Goal: Task Accomplishment & Management: Complete application form

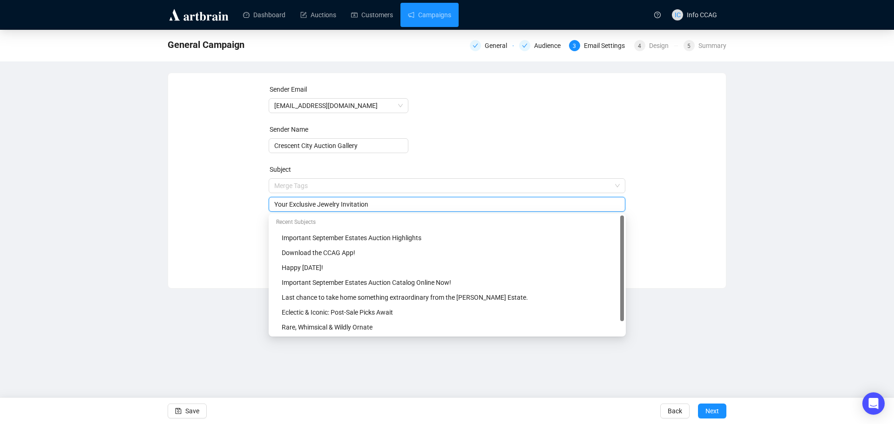
type input "Your Exclusive Jewelry Invitation"
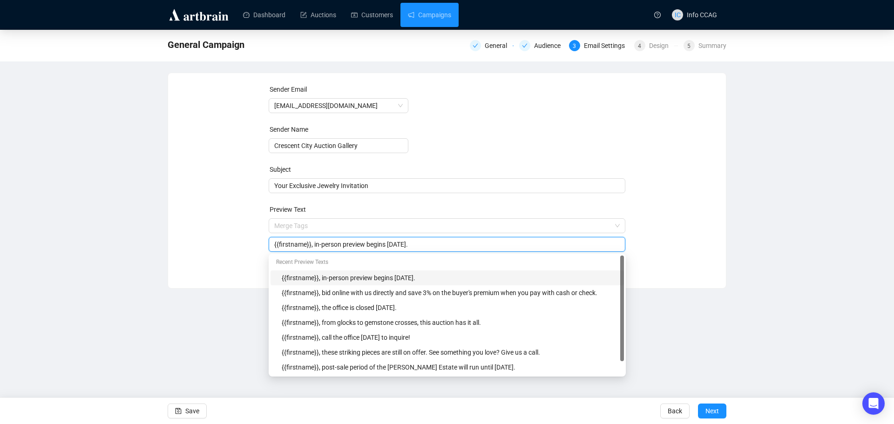
drag, startPoint x: 467, startPoint y: 247, endPoint x: 312, endPoint y: 243, distance: 155.6
click at [312, 243] on input "{{firstname}}, in-person preview begins [DATE]." at bounding box center [447, 244] width 346 height 10
type input "{{firstname}}, timeless estate pieces -- Rolex, diamond watches, sapphire rings…"
click at [671, 233] on div "Sender Email [EMAIL_ADDRESS][DOMAIN_NAME] Sender Name Crescent City Auction Gal…" at bounding box center [447, 173] width 536 height 179
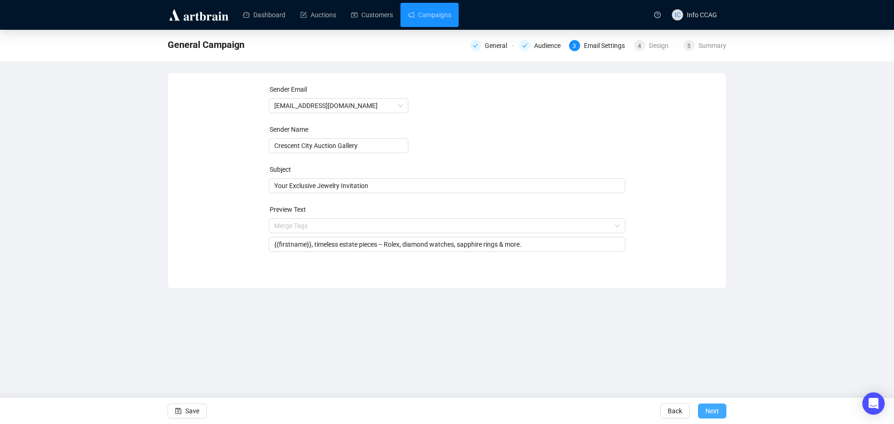
click at [717, 412] on span "Next" at bounding box center [713, 411] width 14 height 26
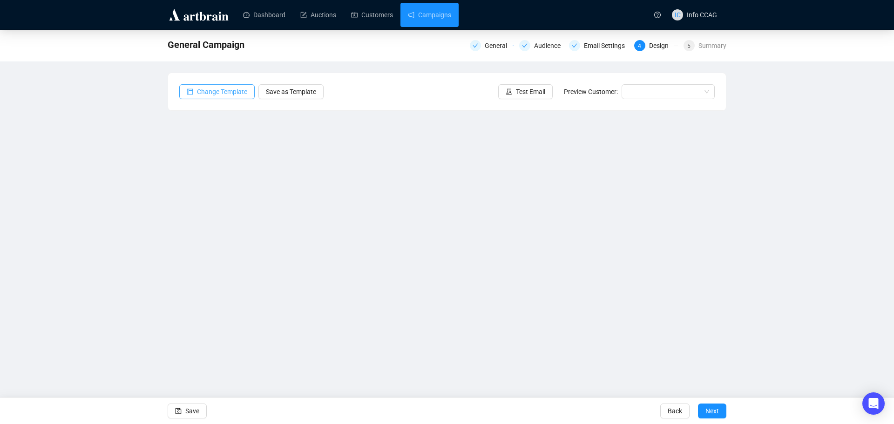
click at [239, 89] on span "Change Template" at bounding box center [222, 92] width 50 height 10
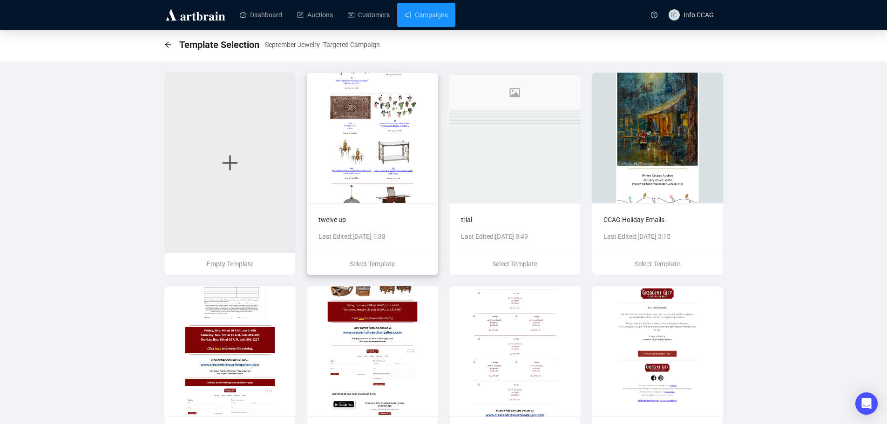
click at [369, 155] on img at bounding box center [372, 138] width 131 height 130
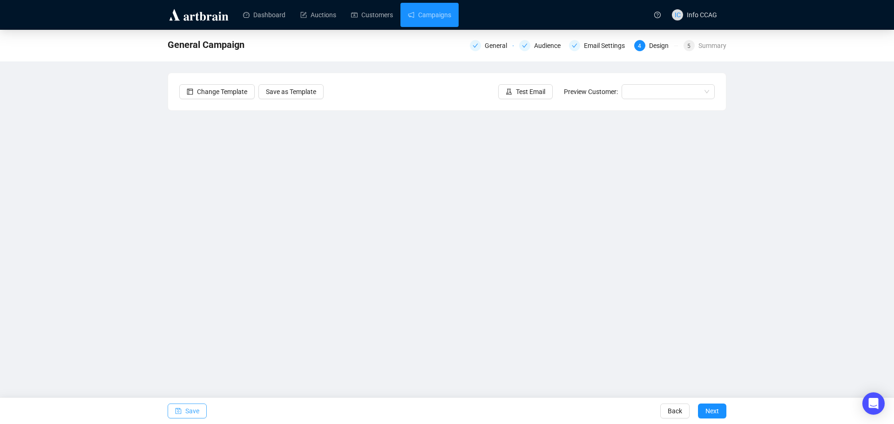
click at [194, 410] on span "Save" at bounding box center [192, 411] width 14 height 26
click at [189, 408] on span "Save" at bounding box center [192, 411] width 14 height 26
click at [189, 417] on span "Save" at bounding box center [192, 411] width 14 height 26
click at [545, 44] on div "Audience" at bounding box center [550, 45] width 32 height 11
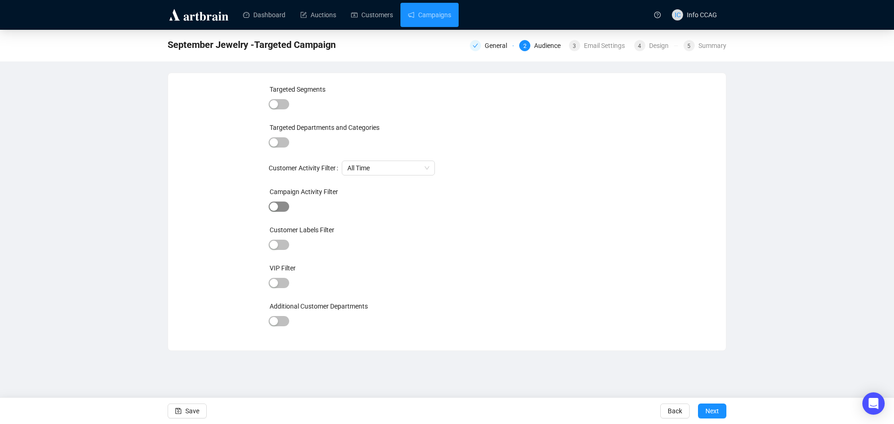
click at [281, 207] on span "button" at bounding box center [279, 207] width 20 height 10
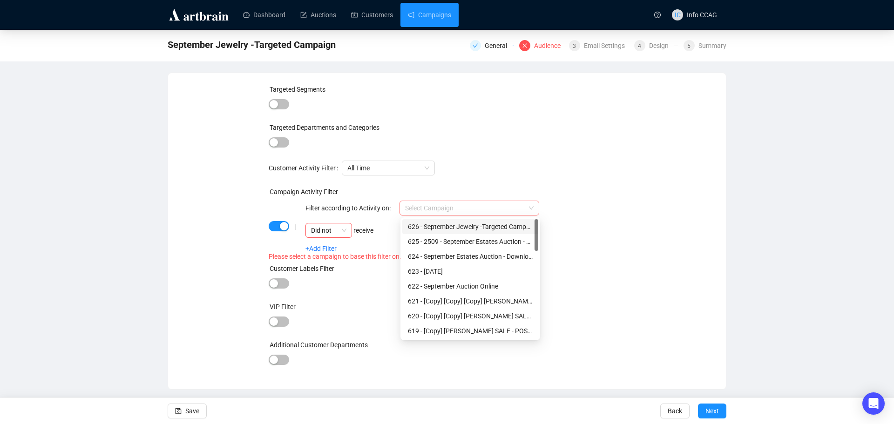
click at [534, 208] on span at bounding box center [469, 208] width 129 height 14
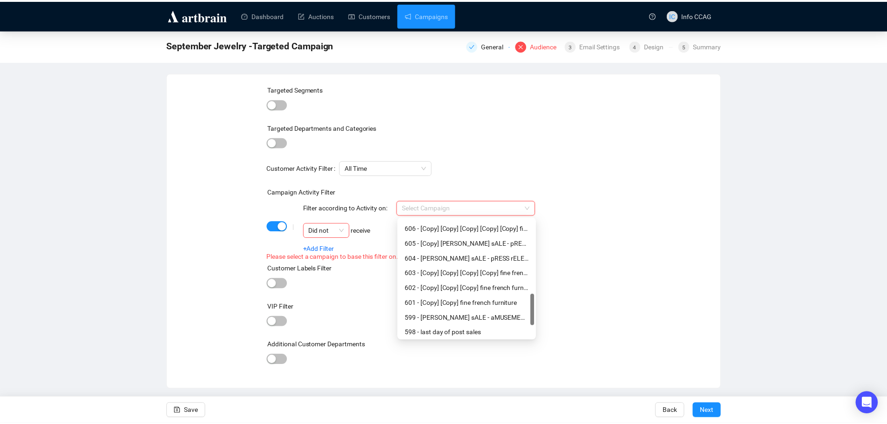
scroll to position [328, 0]
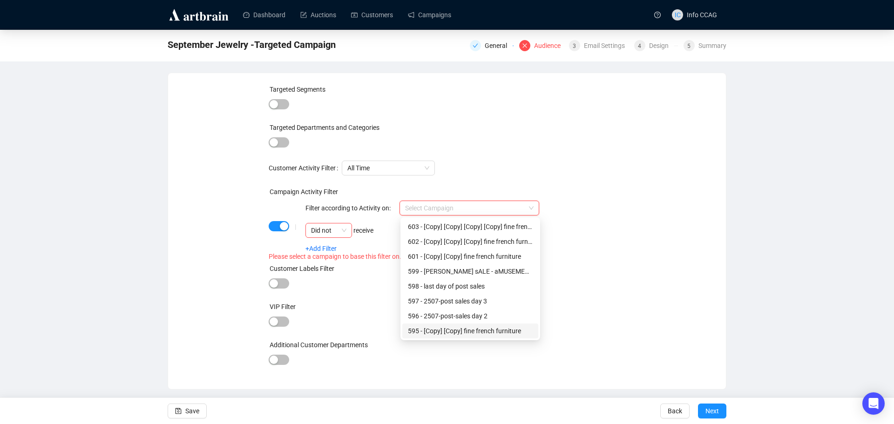
click at [493, 331] on div "595 - [Copy] [Copy] fine french furniture" at bounding box center [470, 331] width 125 height 10
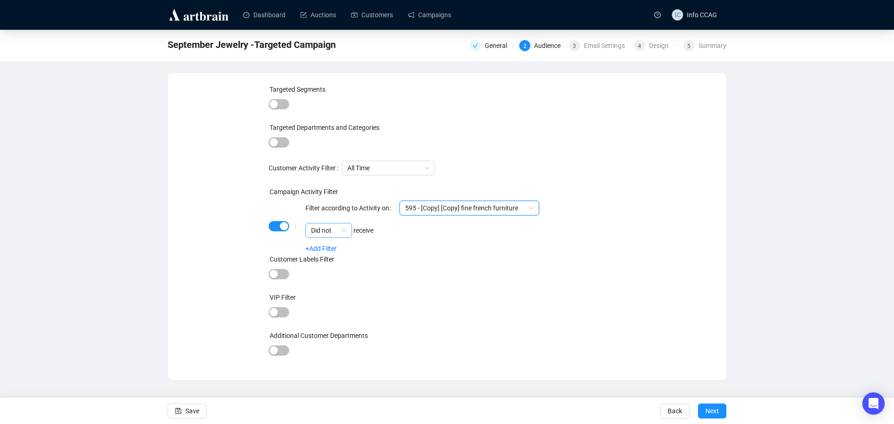
click at [348, 227] on div "Did not" at bounding box center [329, 230] width 47 height 15
click at [340, 252] on div "Did" at bounding box center [329, 249] width 32 height 10
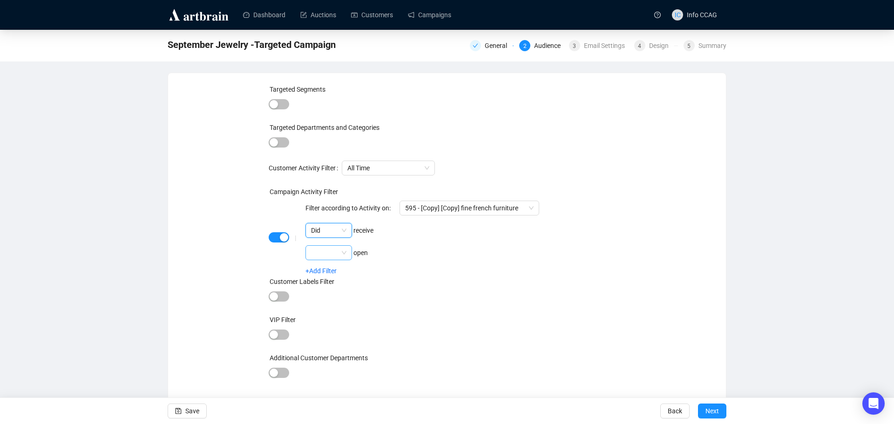
click at [340, 252] on span at bounding box center [328, 253] width 35 height 14
click at [340, 272] on div "Did" at bounding box center [329, 271] width 32 height 10
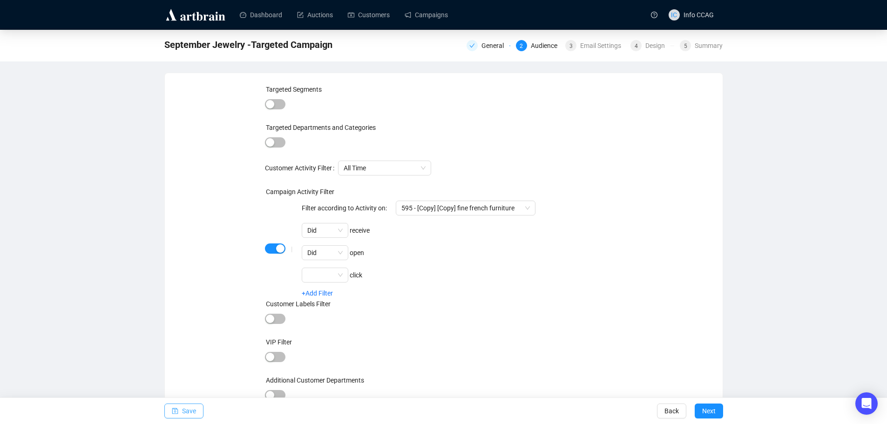
click at [189, 409] on span "Save" at bounding box center [189, 411] width 14 height 26
click at [704, 44] on div "Summary" at bounding box center [709, 45] width 28 height 11
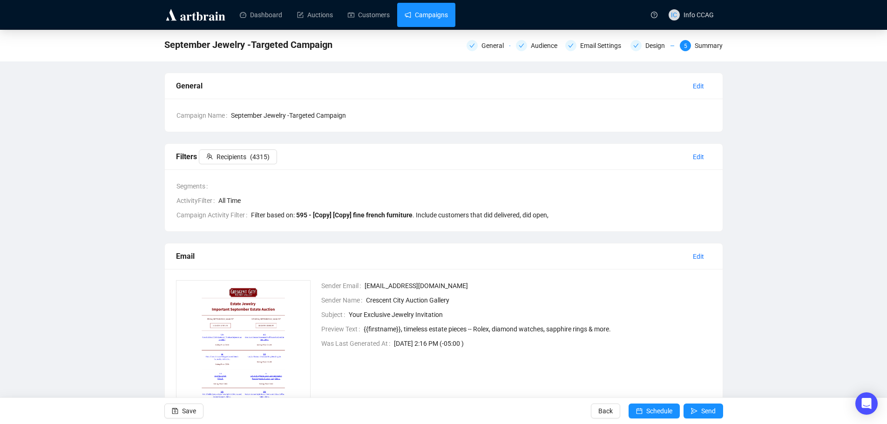
click at [424, 20] on link "Campaigns" at bounding box center [426, 15] width 43 height 24
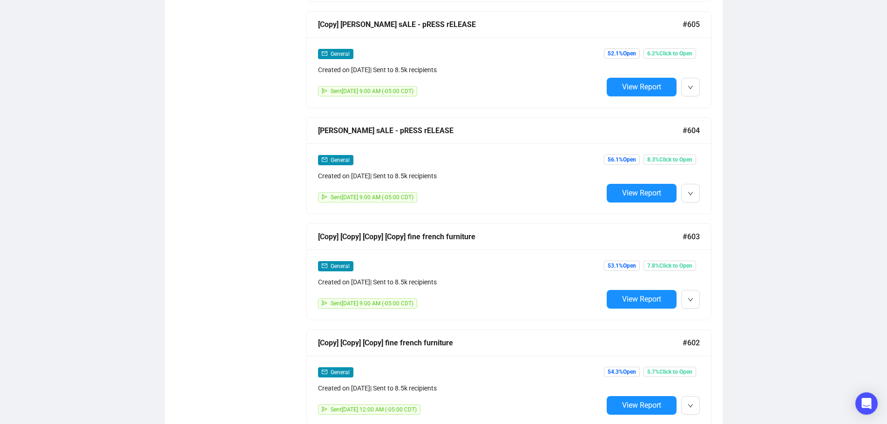
scroll to position [2329, 0]
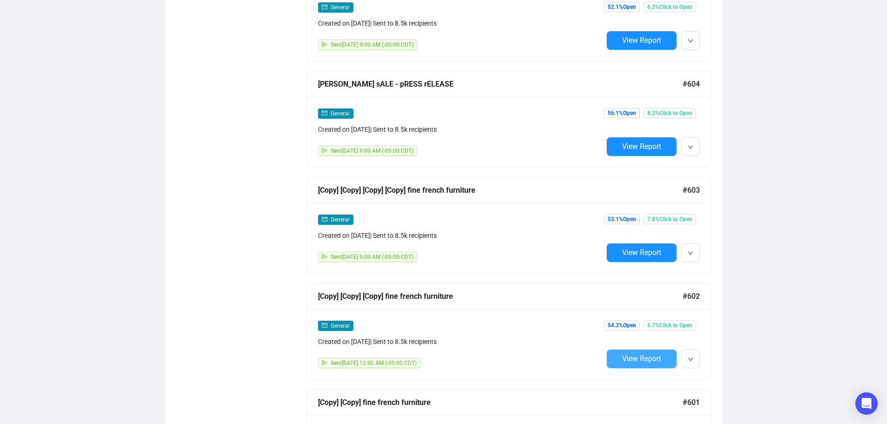
click at [640, 355] on span "View Report" at bounding box center [641, 359] width 39 height 9
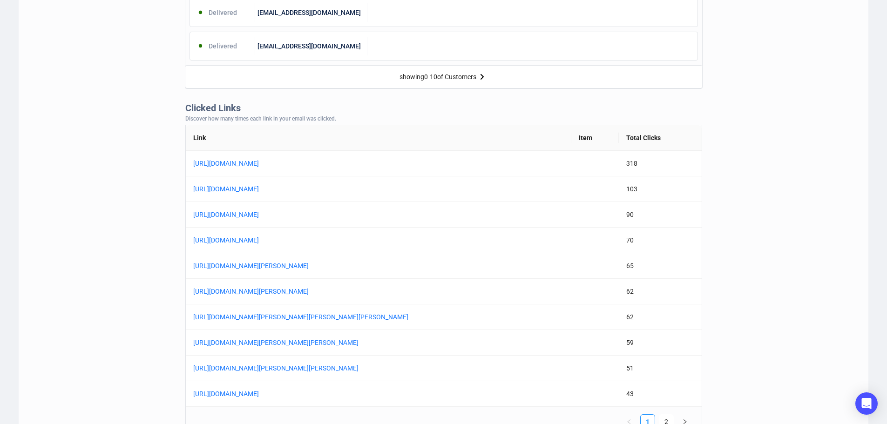
scroll to position [699, 0]
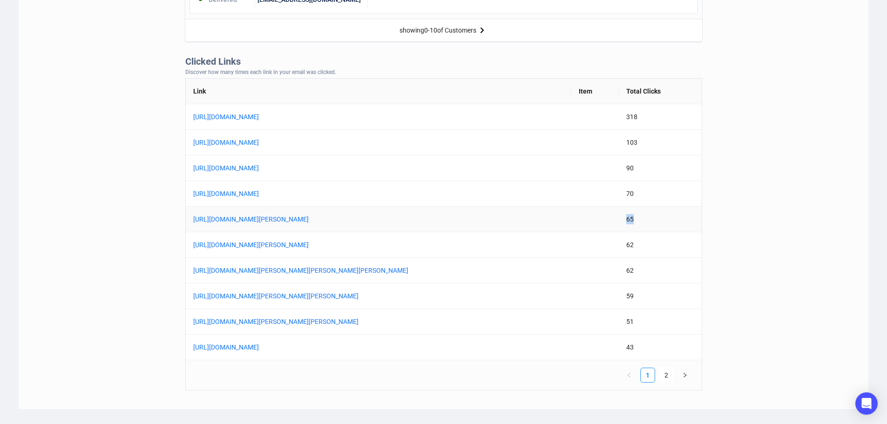
drag, startPoint x: 641, startPoint y: 220, endPoint x: 625, endPoint y: 220, distance: 16.8
click at [625, 220] on tr "[URL][DOMAIN_NAME][PERSON_NAME] 65" at bounding box center [444, 220] width 516 height 26
click at [653, 225] on td "65" at bounding box center [660, 220] width 83 height 26
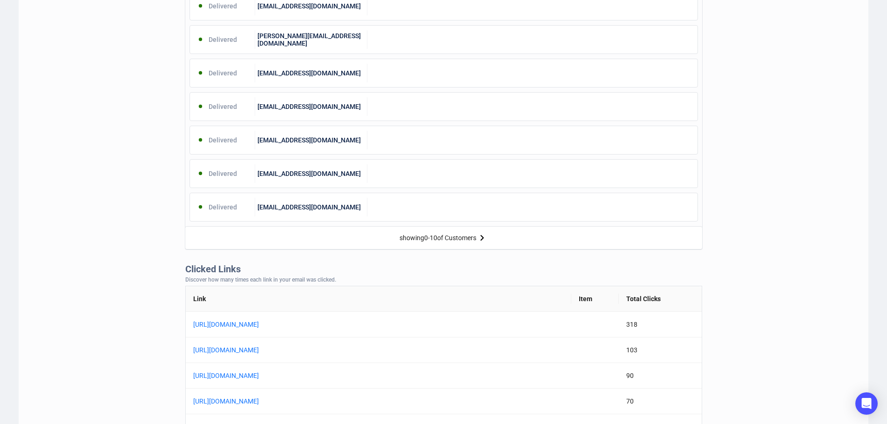
scroll to position [326, 0]
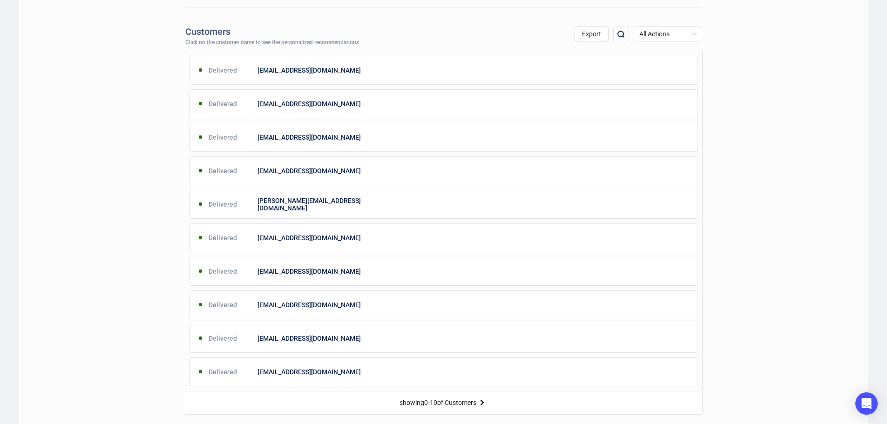
click at [128, 66] on div "Customers Click on the customer name to see the personalized recommendations Ex…" at bounding box center [444, 225] width 850 height 407
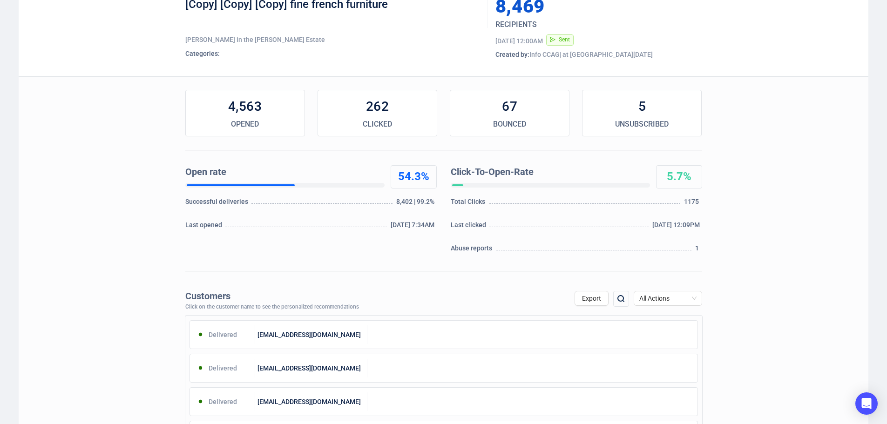
scroll to position [0, 0]
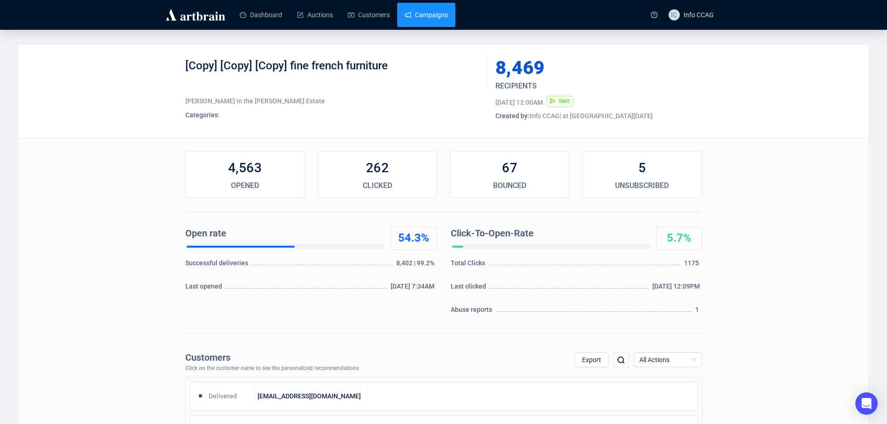
click at [427, 16] on link "Campaigns" at bounding box center [426, 15] width 43 height 24
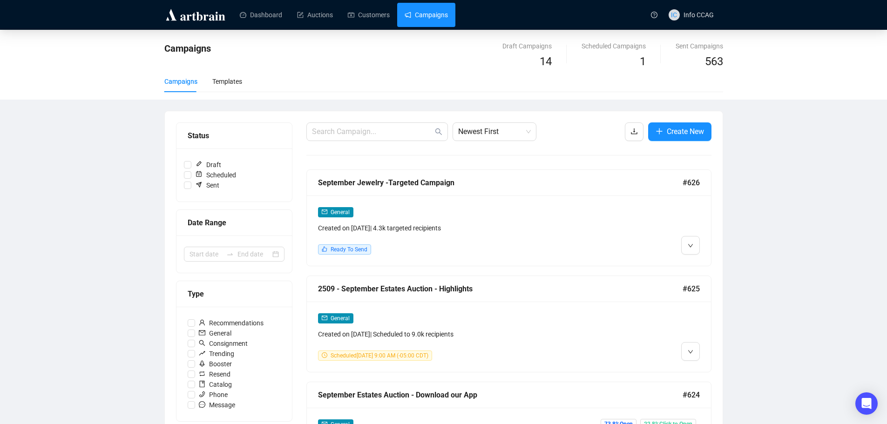
click at [474, 230] on div "Created on [DATE] | 4.3k targeted recipients" at bounding box center [460, 228] width 285 height 10
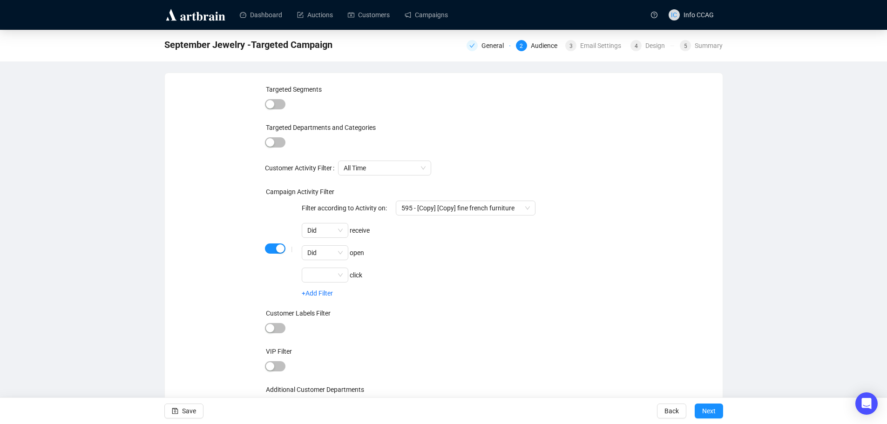
click at [173, 143] on div "Targeted Segments Targeted Departments and Categories Customer Activity Filter …" at bounding box center [444, 253] width 558 height 361
click at [424, 7] on link "Campaigns" at bounding box center [426, 15] width 43 height 24
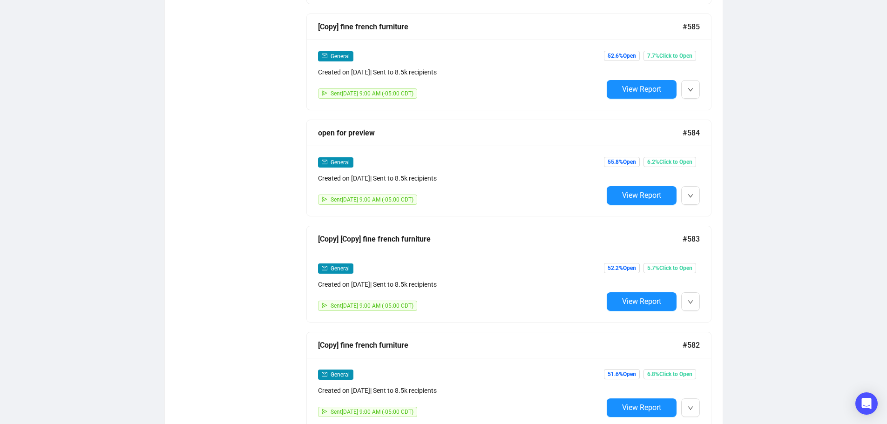
scroll to position [4330, 0]
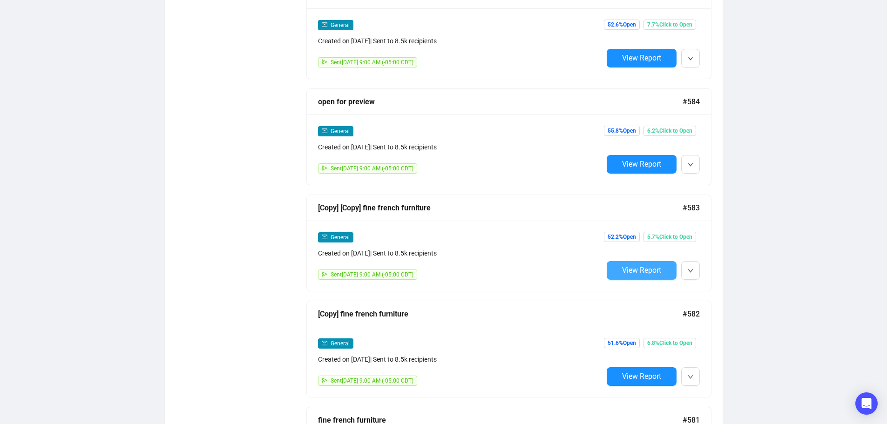
click at [630, 266] on span "View Report" at bounding box center [641, 270] width 39 height 9
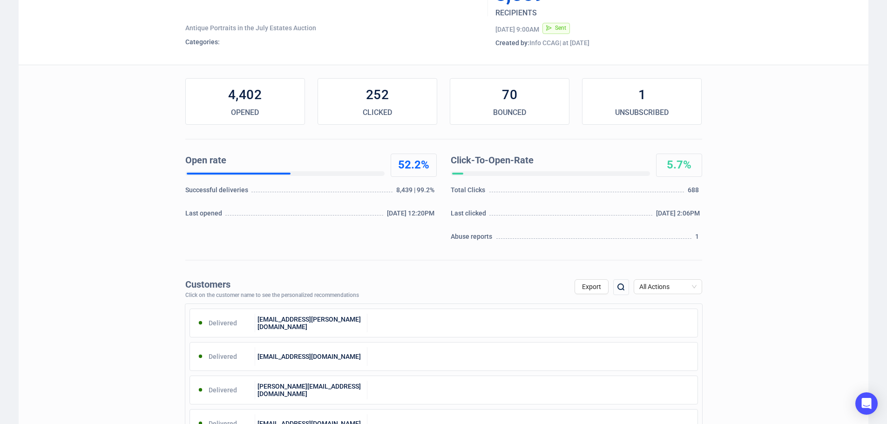
scroll to position [47, 0]
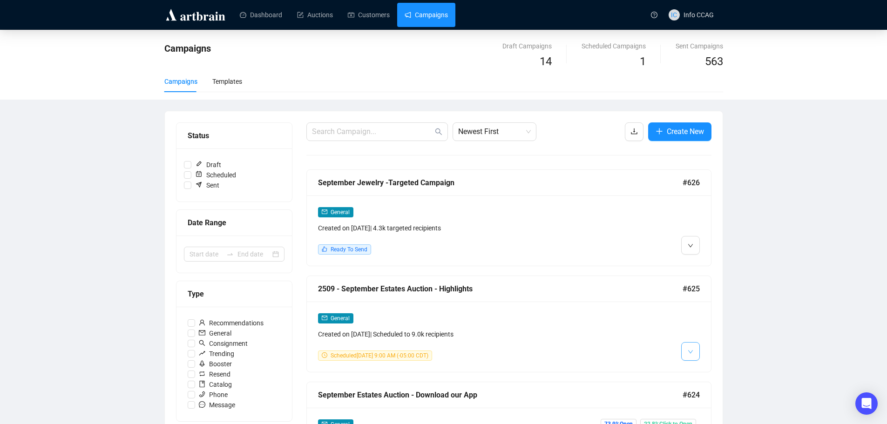
click at [689, 346] on span "button" at bounding box center [691, 352] width 6 height 12
click at [693, 369] on img at bounding box center [692, 371] width 7 height 7
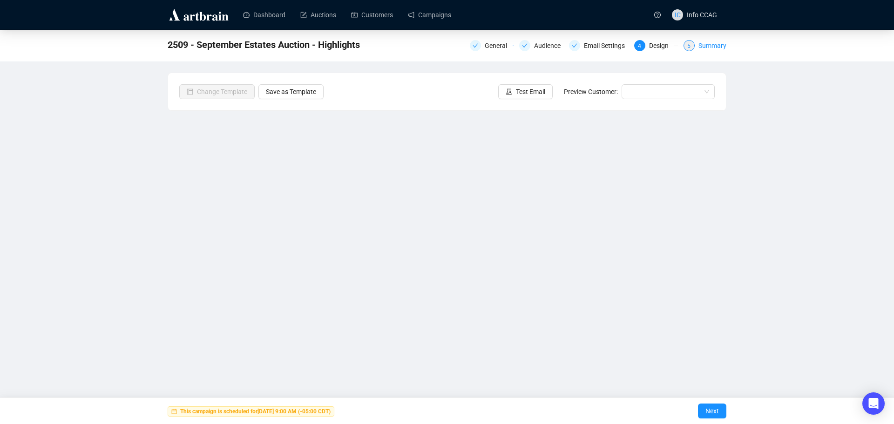
click at [700, 51] on div "Summary" at bounding box center [713, 45] width 28 height 11
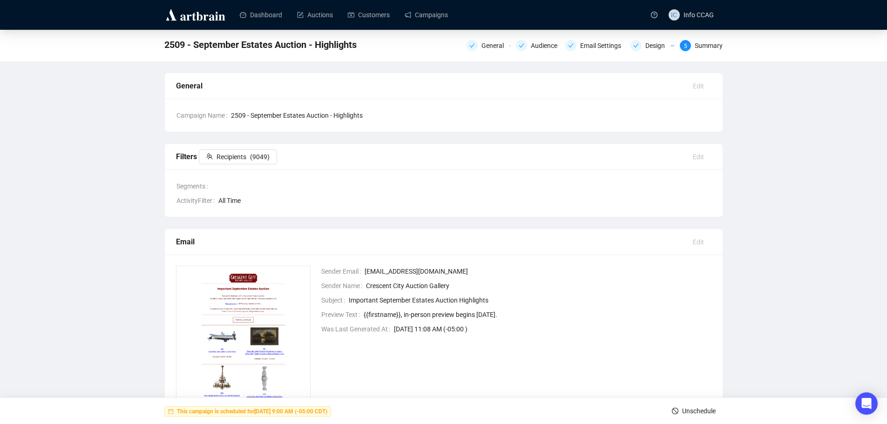
click at [691, 409] on span "Unschedule" at bounding box center [699, 411] width 34 height 26
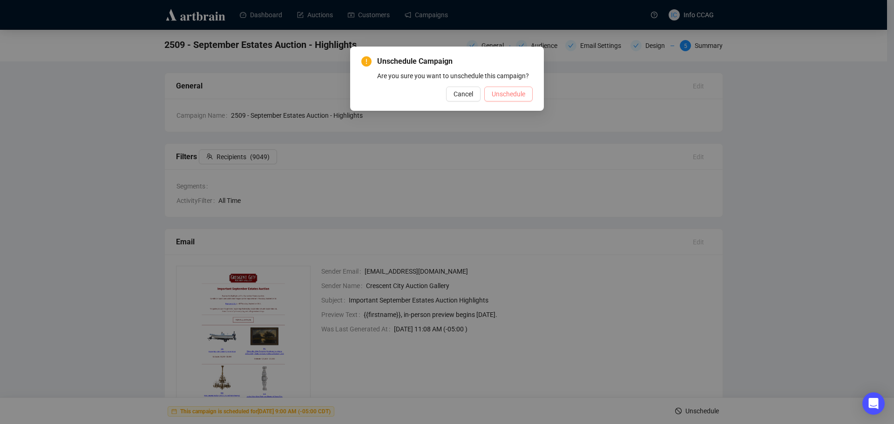
click at [509, 97] on span "Unschedule" at bounding box center [509, 94] width 34 height 10
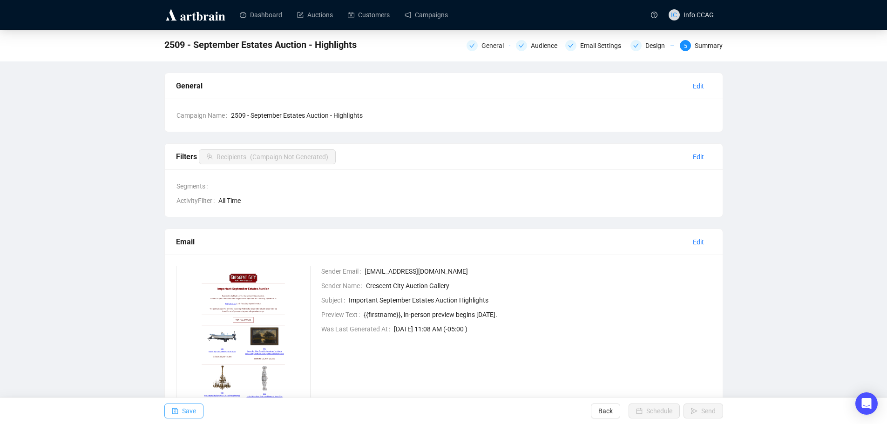
click at [191, 408] on span "Save" at bounding box center [189, 411] width 14 height 26
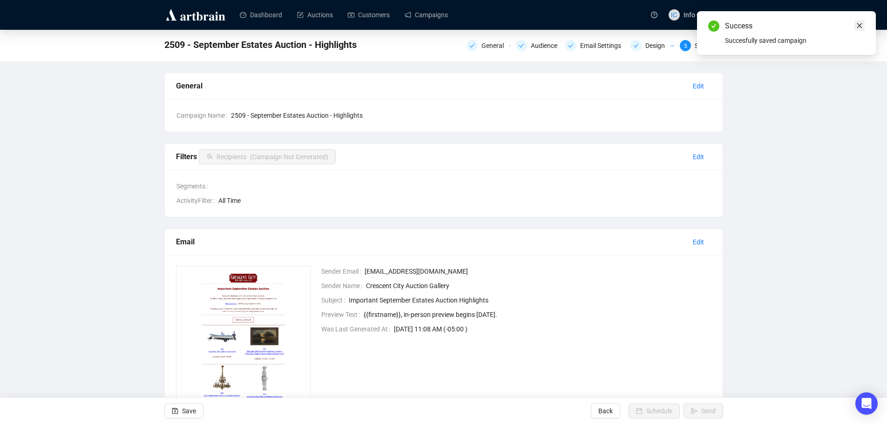
click at [859, 27] on icon "close" at bounding box center [860, 25] width 7 height 7
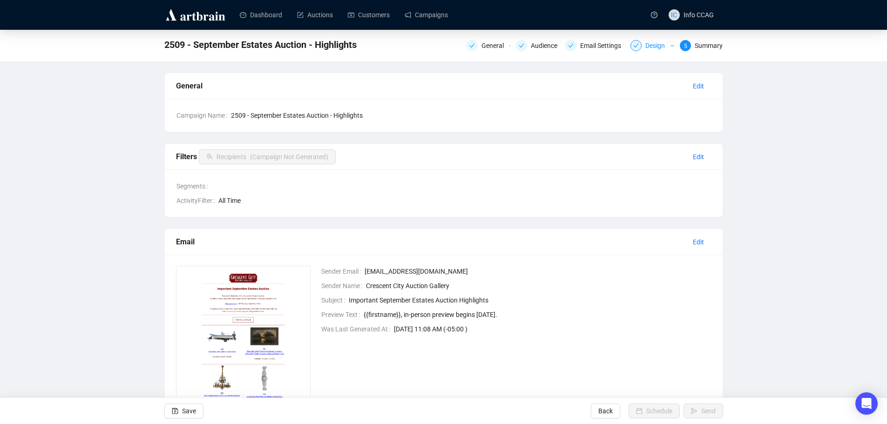
click at [644, 48] on div "Design" at bounding box center [653, 45] width 44 height 11
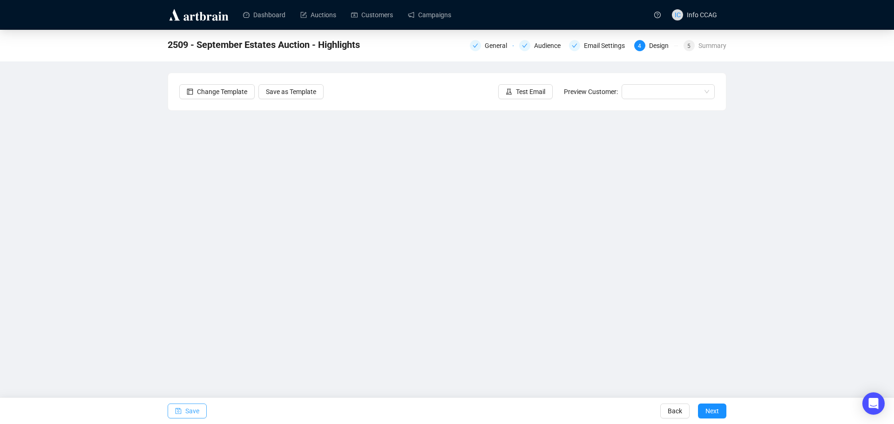
click at [186, 411] on span "Save" at bounding box center [192, 411] width 14 height 26
click at [717, 405] on span "Next" at bounding box center [713, 411] width 14 height 26
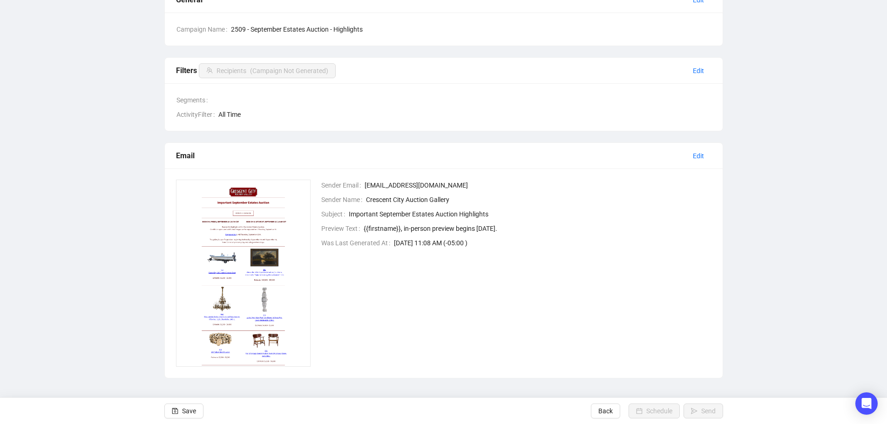
scroll to position [87, 0]
click at [187, 409] on span "Save" at bounding box center [189, 411] width 14 height 26
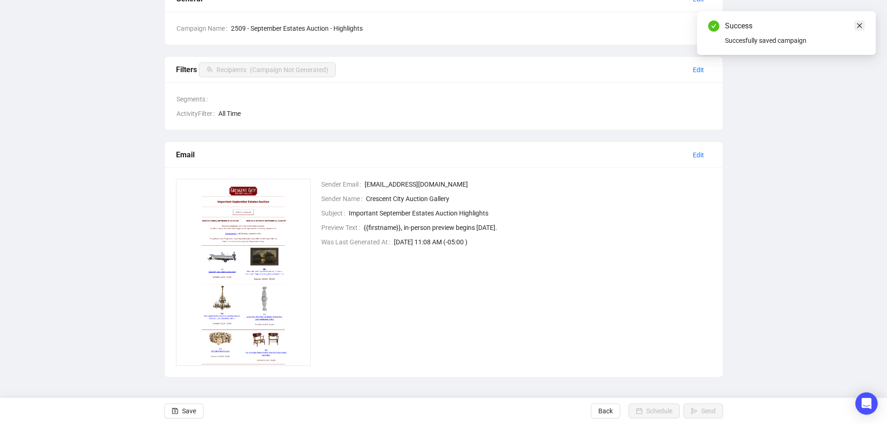
click at [862, 24] on icon "close" at bounding box center [860, 25] width 5 height 5
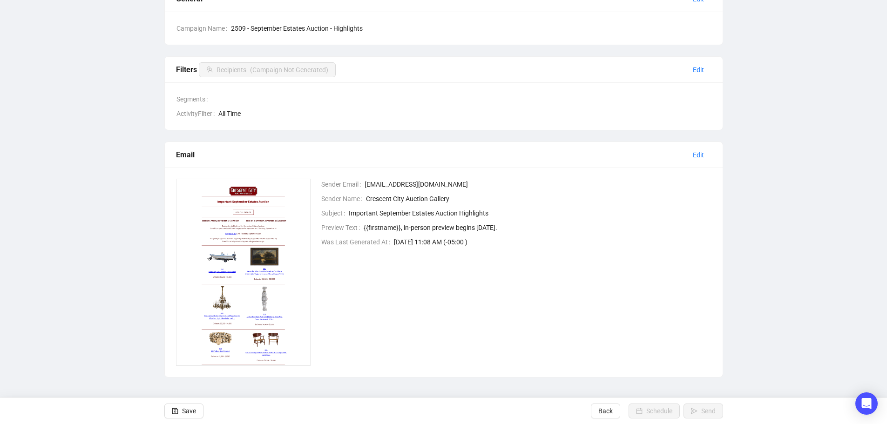
scroll to position [0, 0]
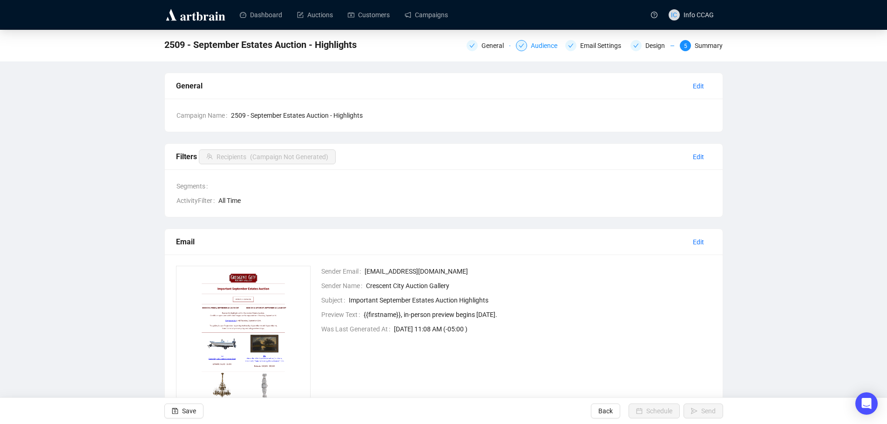
click at [547, 46] on div "Audience" at bounding box center [547, 45] width 32 height 11
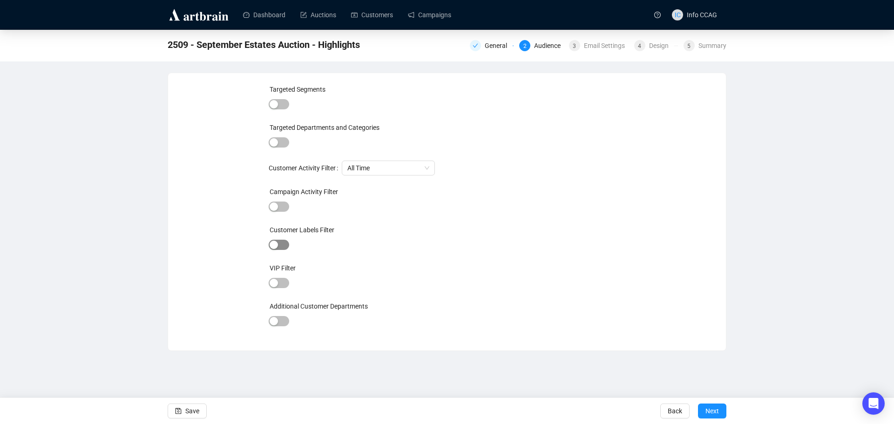
click at [283, 245] on span "button" at bounding box center [279, 245] width 20 height 10
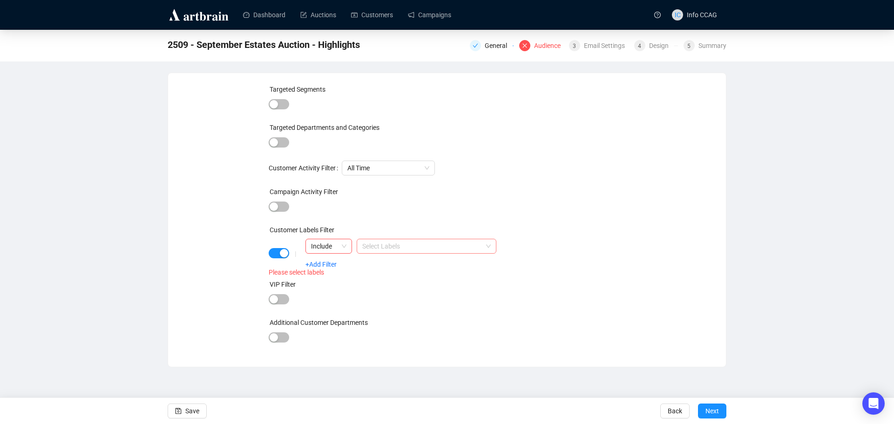
click at [413, 246] on div at bounding box center [422, 246] width 126 height 13
click at [321, 246] on span "Include" at bounding box center [328, 246] width 35 height 14
click at [276, 250] on span "button" at bounding box center [279, 253] width 20 height 10
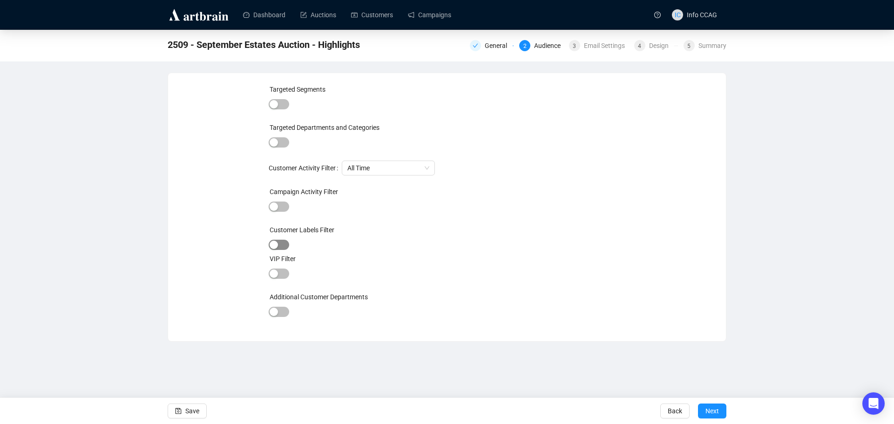
click at [282, 243] on span "button" at bounding box center [279, 245] width 20 height 10
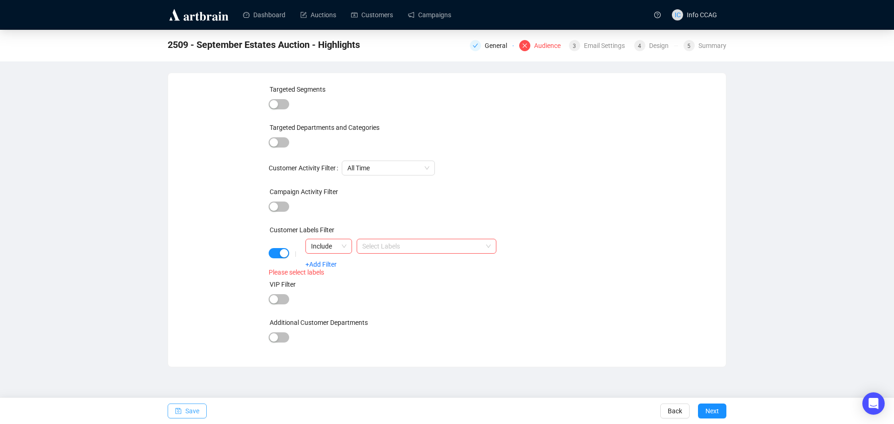
click at [196, 420] on span "Save" at bounding box center [192, 411] width 14 height 26
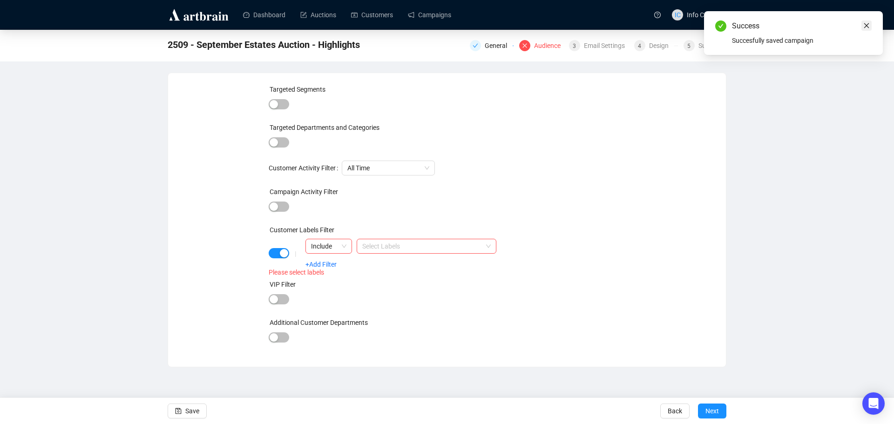
click at [866, 30] on link "Close" at bounding box center [867, 25] width 10 height 10
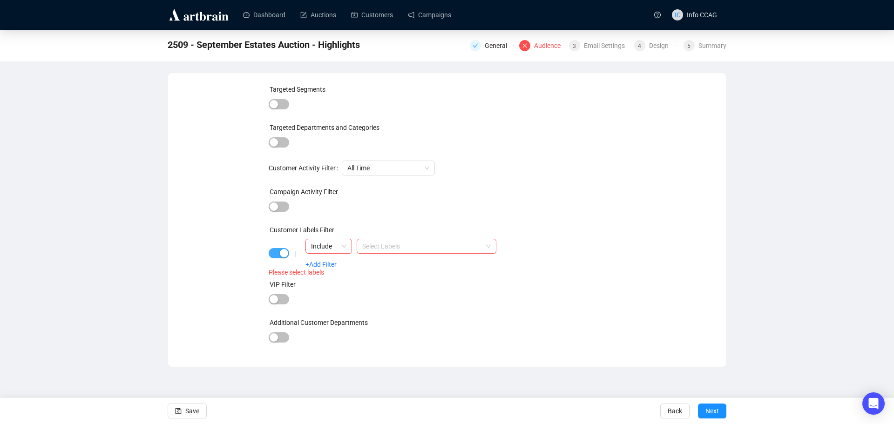
click at [278, 256] on span "button" at bounding box center [279, 253] width 20 height 10
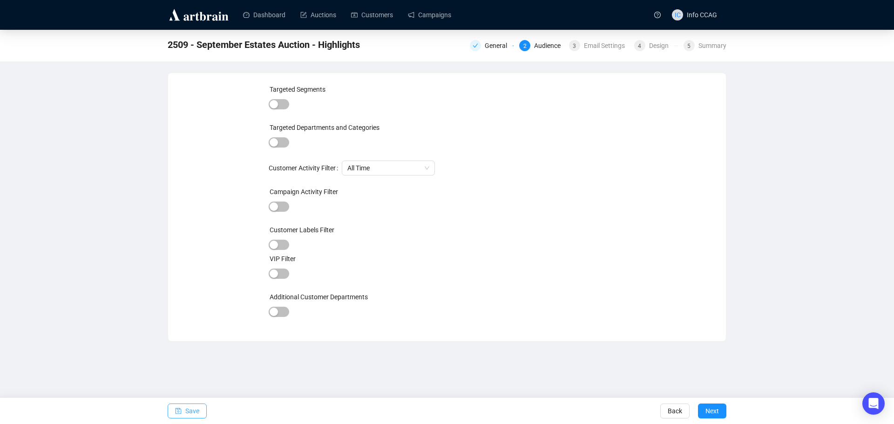
click at [186, 409] on span "Save" at bounding box center [192, 411] width 14 height 26
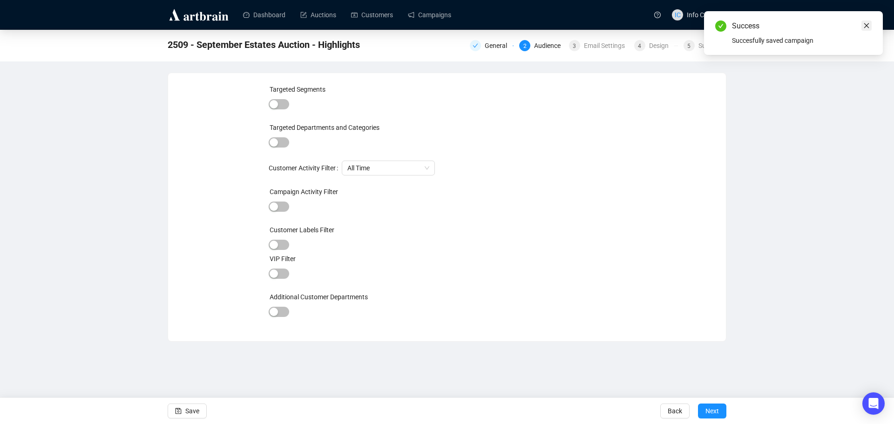
click at [865, 25] on icon "close" at bounding box center [867, 25] width 7 height 7
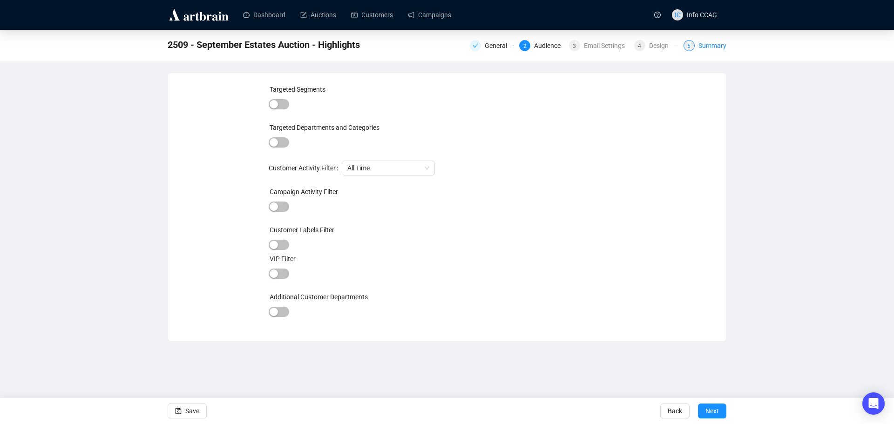
click at [713, 47] on div "Summary" at bounding box center [713, 45] width 28 height 11
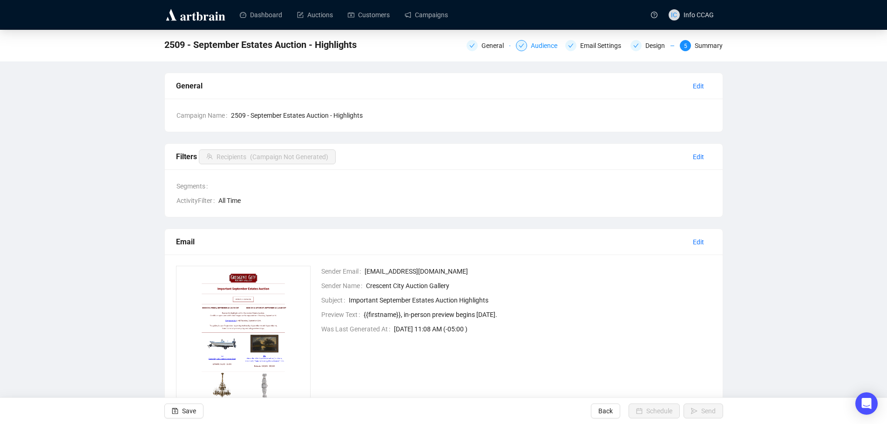
click at [553, 44] on div "Audience" at bounding box center [547, 45] width 32 height 11
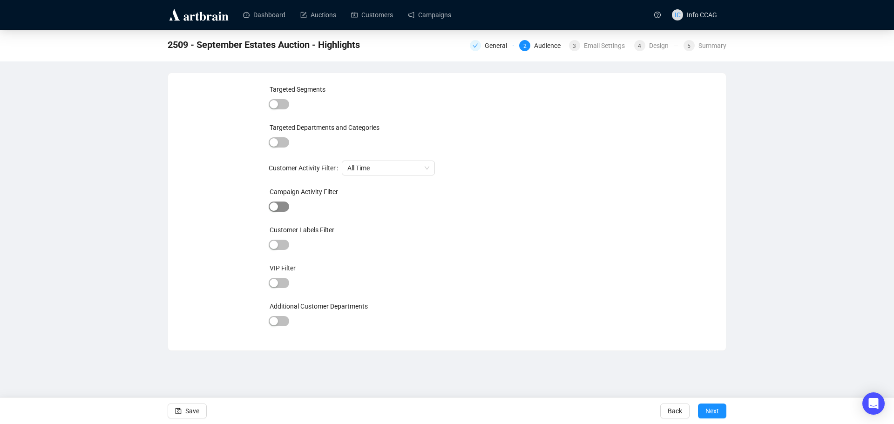
click at [283, 206] on span "button" at bounding box center [279, 207] width 20 height 10
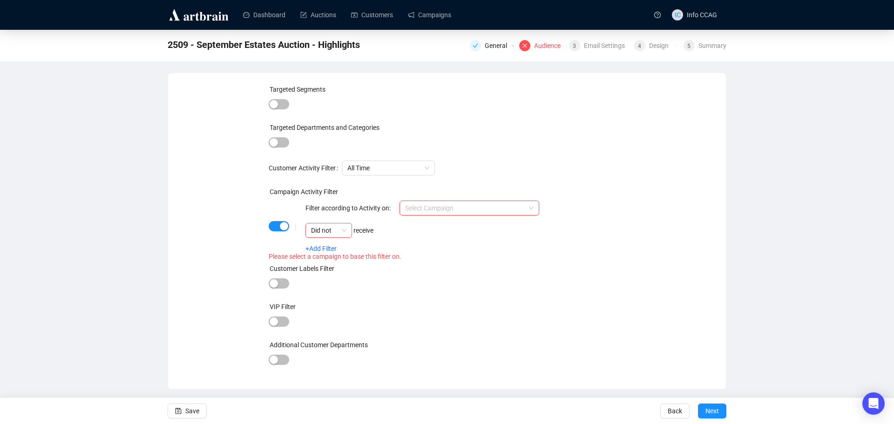
click at [434, 205] on input "search" at bounding box center [465, 208] width 120 height 14
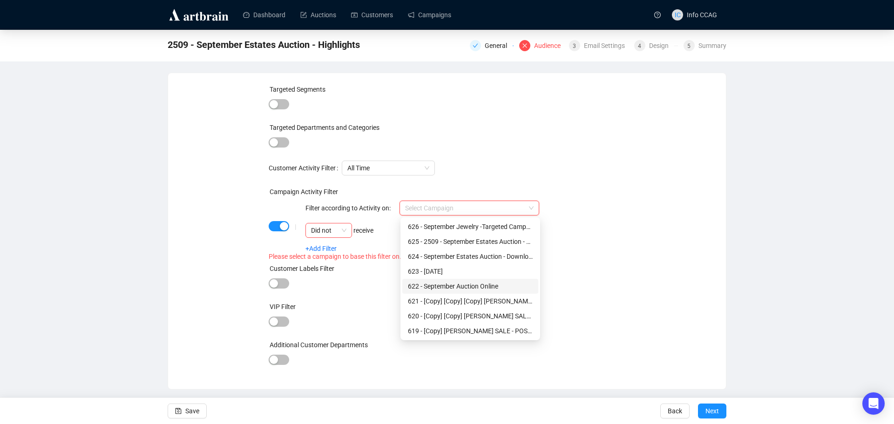
click at [438, 286] on div "622 - September Auction Online" at bounding box center [470, 286] width 125 height 10
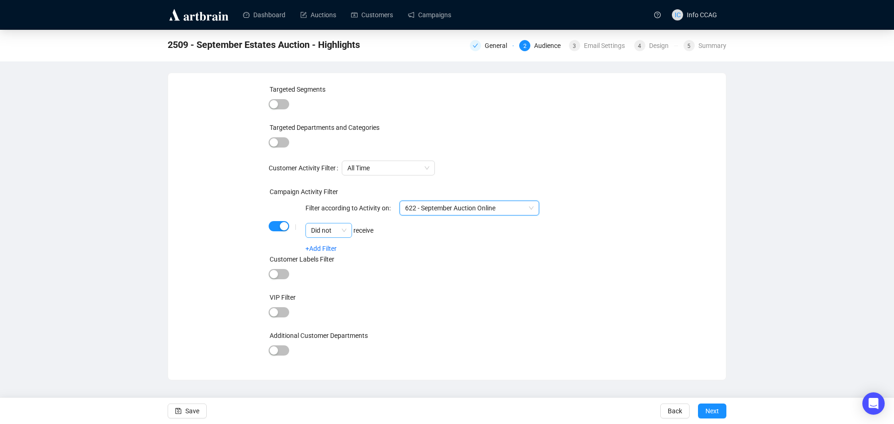
click at [347, 229] on span "Did not" at bounding box center [328, 231] width 35 height 14
click at [341, 249] on div "Did" at bounding box center [329, 249] width 32 height 10
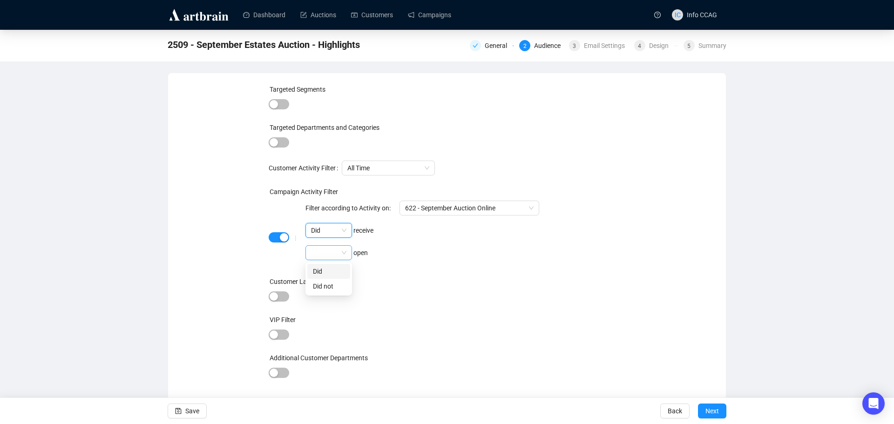
click at [342, 252] on span at bounding box center [328, 253] width 35 height 14
click at [343, 270] on div "Did" at bounding box center [329, 271] width 32 height 10
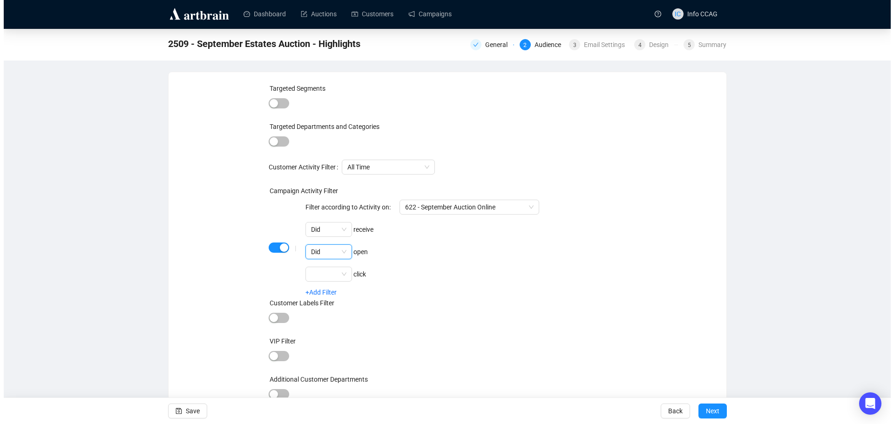
scroll to position [2, 0]
click at [190, 411] on span "Save" at bounding box center [189, 411] width 14 height 26
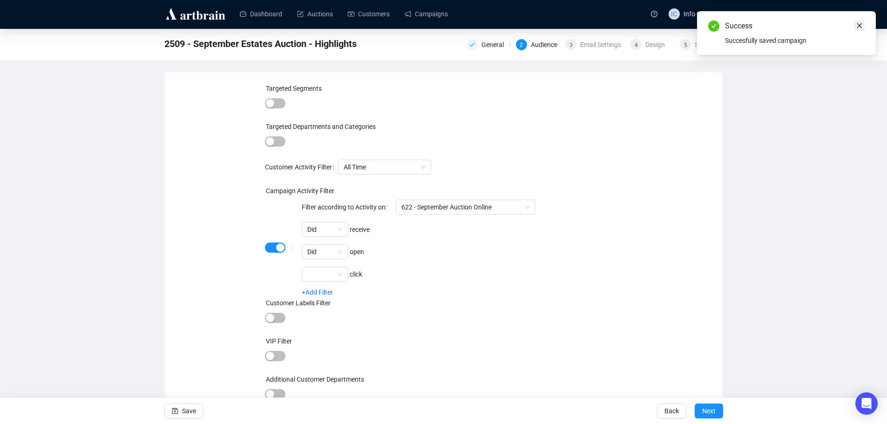
click at [860, 28] on icon "close" at bounding box center [860, 25] width 7 height 7
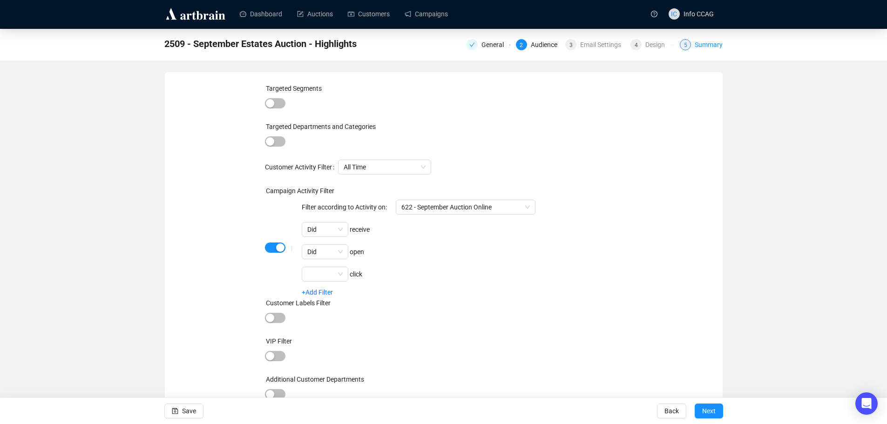
click at [690, 46] on div "5" at bounding box center [685, 44] width 11 height 11
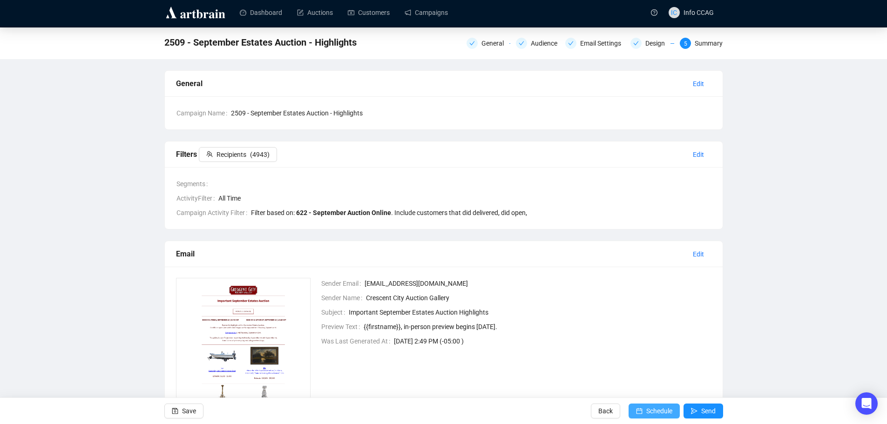
click at [650, 415] on span "Schedule" at bounding box center [660, 411] width 26 height 26
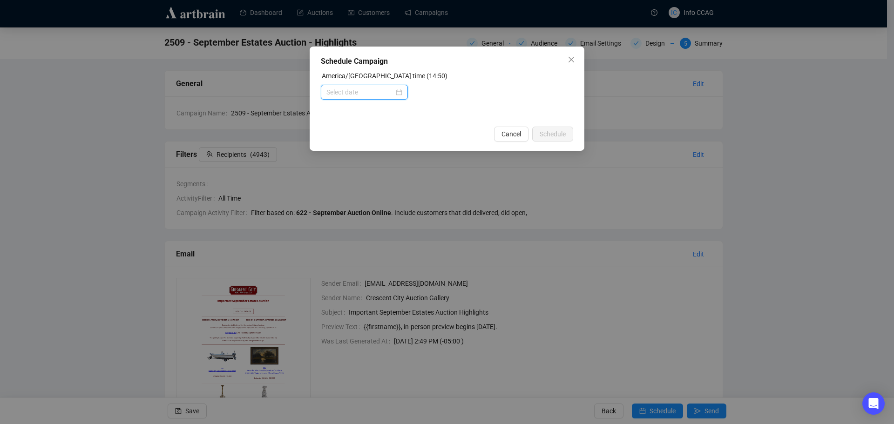
click at [345, 88] on input at bounding box center [361, 92] width 68 height 10
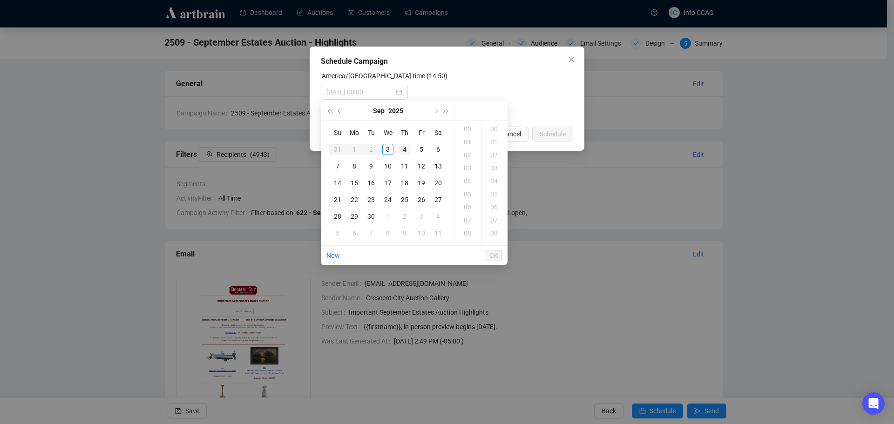
click at [403, 152] on div "4" at bounding box center [404, 149] width 11 height 11
click at [469, 199] on div "09" at bounding box center [468, 199] width 22 height 13
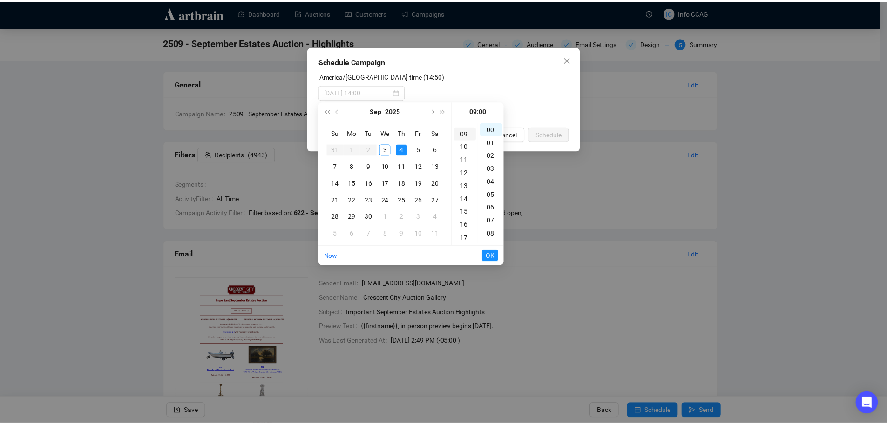
scroll to position [117, 0]
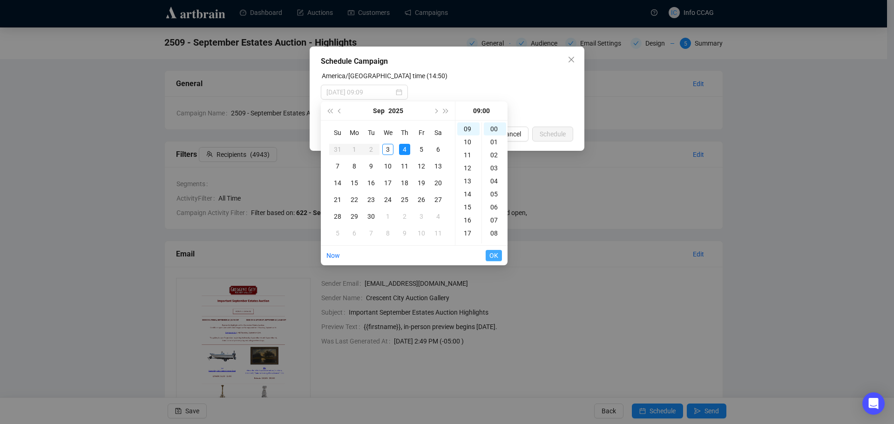
type input "[DATE] 09:00"
click at [492, 256] on span "OK" at bounding box center [494, 256] width 9 height 18
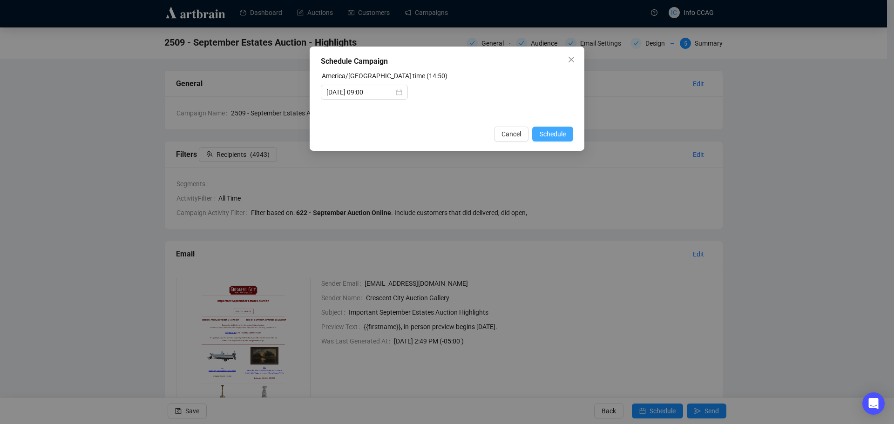
click at [553, 134] on span "Schedule" at bounding box center [553, 134] width 26 height 10
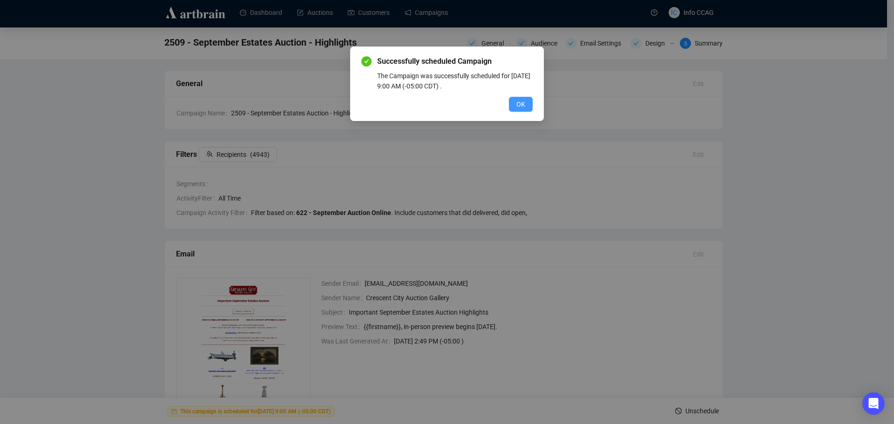
click at [524, 102] on span "OK" at bounding box center [521, 104] width 9 height 10
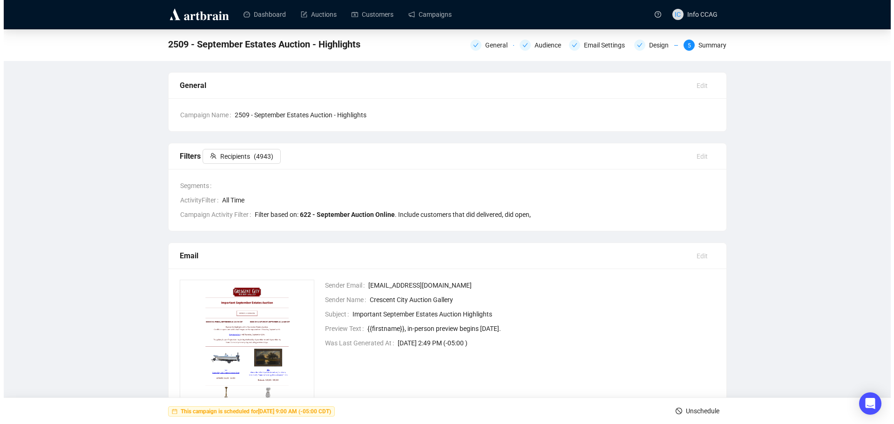
scroll to position [0, 0]
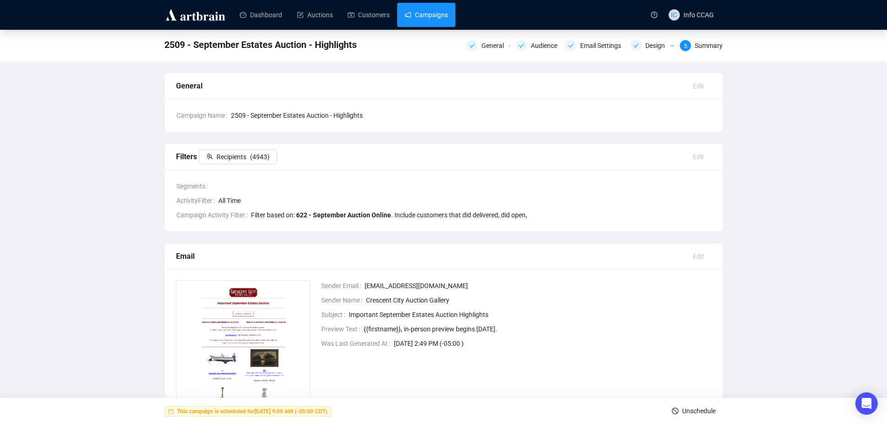
click at [426, 12] on link "Campaigns" at bounding box center [426, 15] width 43 height 24
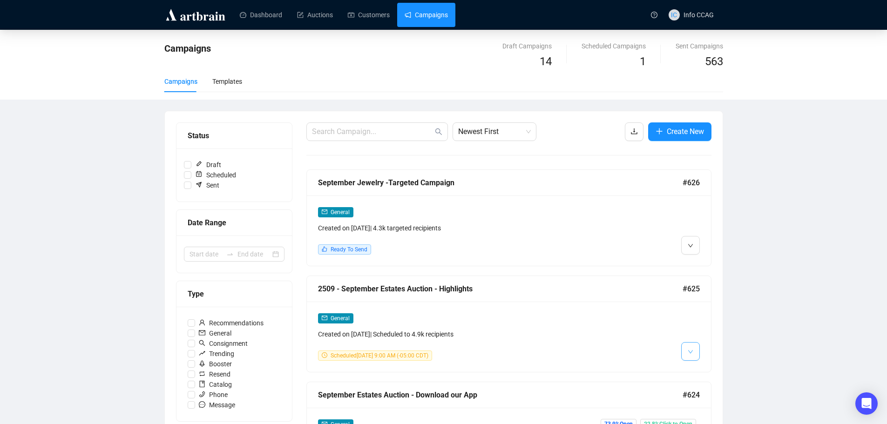
click at [692, 351] on icon "down" at bounding box center [690, 351] width 5 height 3
click at [699, 400] on li "Duplicate" at bounding box center [707, 401] width 49 height 15
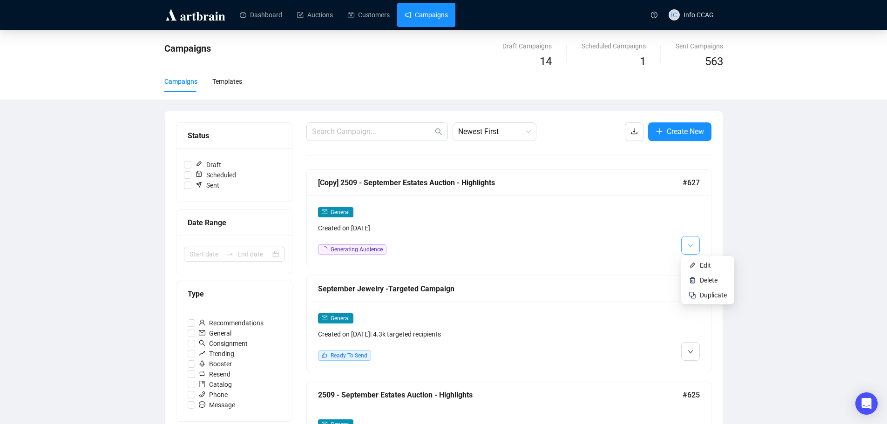
click at [695, 247] on button "button" at bounding box center [691, 245] width 19 height 19
click at [699, 265] on li "Edit" at bounding box center [707, 265] width 49 height 15
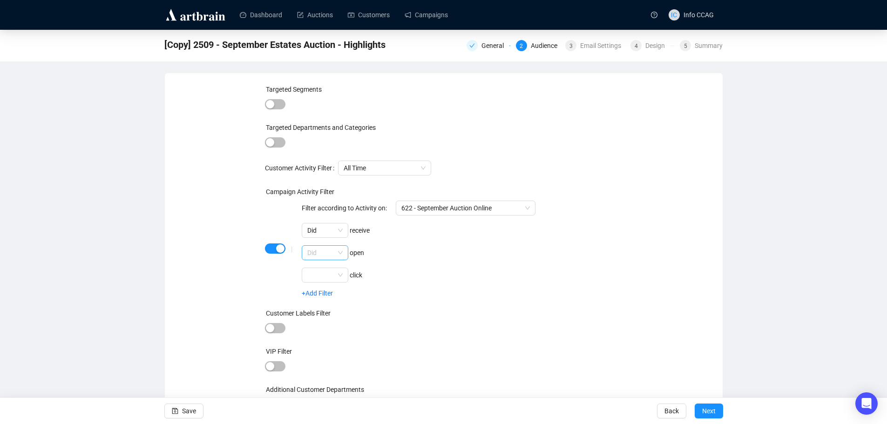
click at [343, 254] on span "Did" at bounding box center [324, 253] width 35 height 14
click at [339, 286] on div "Did not" at bounding box center [326, 286] width 32 height 10
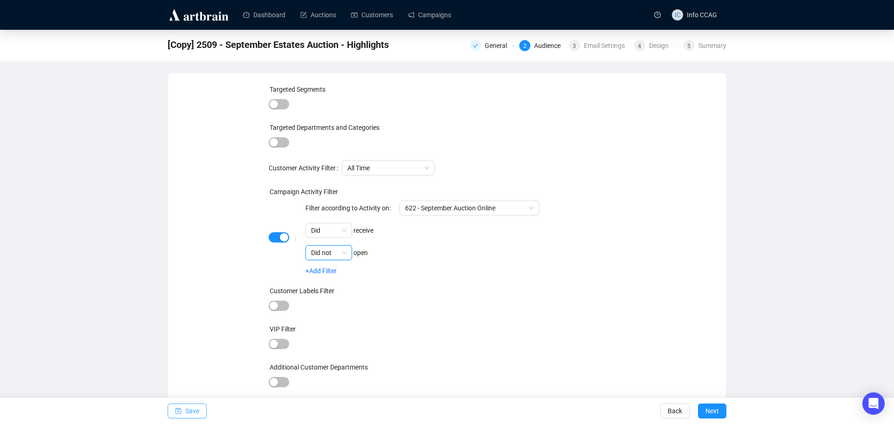
click at [196, 408] on span "Save" at bounding box center [192, 411] width 14 height 26
click at [717, 410] on span "Next" at bounding box center [713, 411] width 14 height 26
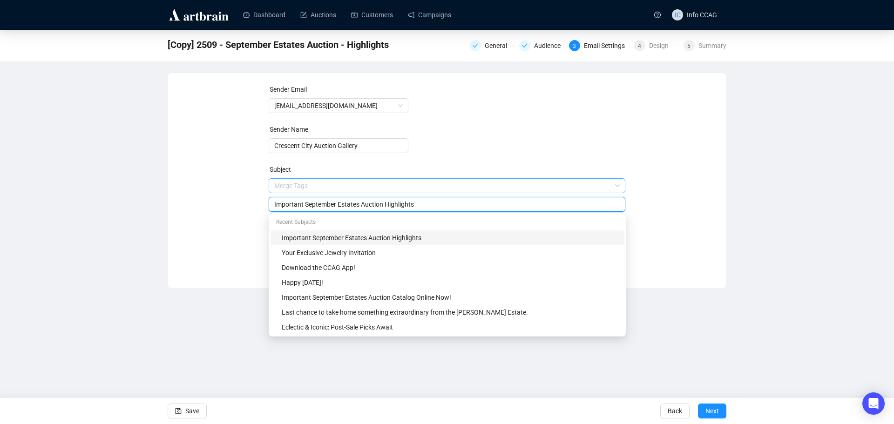
click at [422, 187] on span "Merge Tags Important September Estates Auction Highlights" at bounding box center [447, 195] width 357 height 26
drag, startPoint x: 421, startPoint y: 200, endPoint x: 179, endPoint y: 202, distance: 242.2
click at [179, 202] on div "Sender Email [EMAIL_ADDRESS][DOMAIN_NAME] Sender Name Crescent City Auction Gal…" at bounding box center [447, 173] width 558 height 201
type input "r"
drag, startPoint x: 341, startPoint y: 205, endPoint x: 325, endPoint y: 205, distance: 15.4
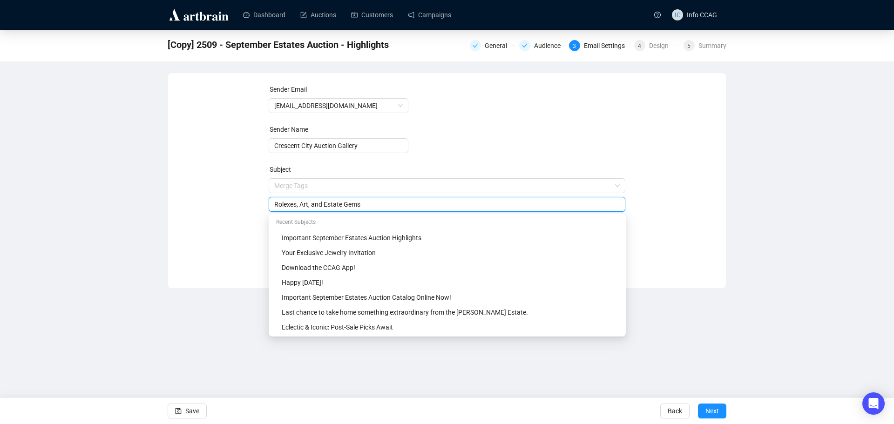
click at [325, 205] on input "Rolexes, Art, and Estate Gems" at bounding box center [447, 204] width 346 height 10
type input "Rolexes, Art, and Antique Gems"
click at [525, 159] on form "Sender Email [EMAIL_ADDRESS][DOMAIN_NAME] Sender Name Crescent City Auction Gal…" at bounding box center [447, 168] width 357 height 168
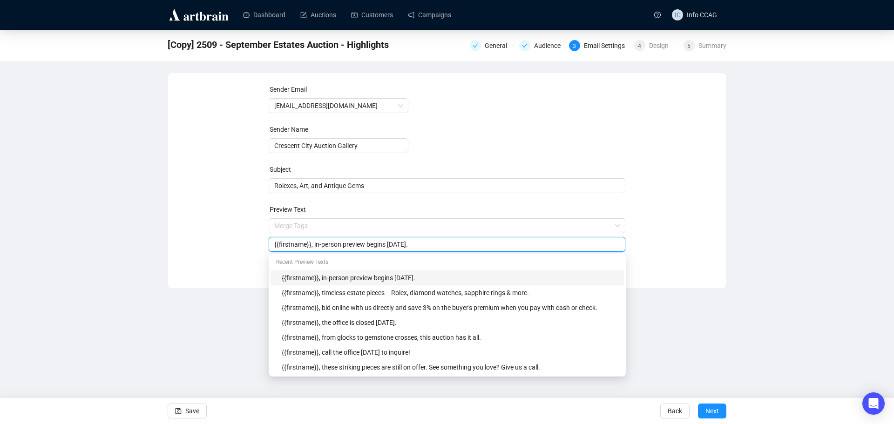
drag, startPoint x: 474, startPoint y: 246, endPoint x: 312, endPoint y: 246, distance: 161.7
click at [312, 246] on input "{{firstname}}, in-person preview begins [DATE]." at bounding box center [447, 244] width 346 height 10
type input "{{firstname}}, our September Estates Auction is live and full of unexpected tre…"
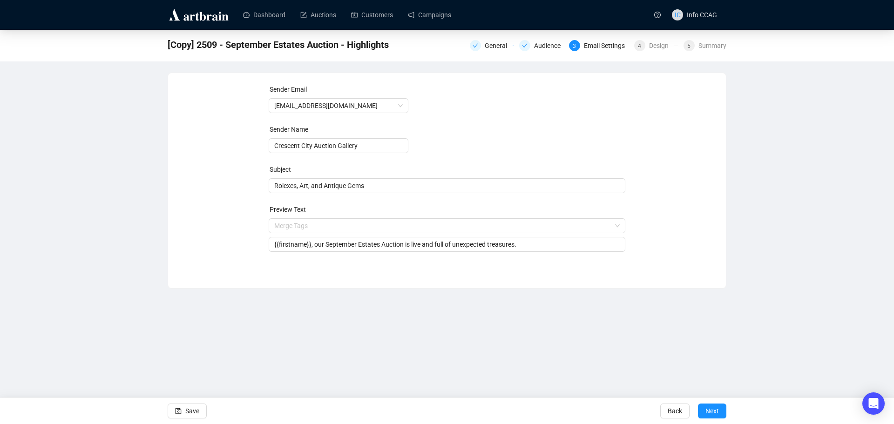
click at [679, 145] on div "Sender Email [EMAIL_ADDRESS][DOMAIN_NAME] Sender Name Crescent City Auction Gal…" at bounding box center [447, 173] width 536 height 179
click at [718, 411] on span "Next" at bounding box center [713, 411] width 14 height 26
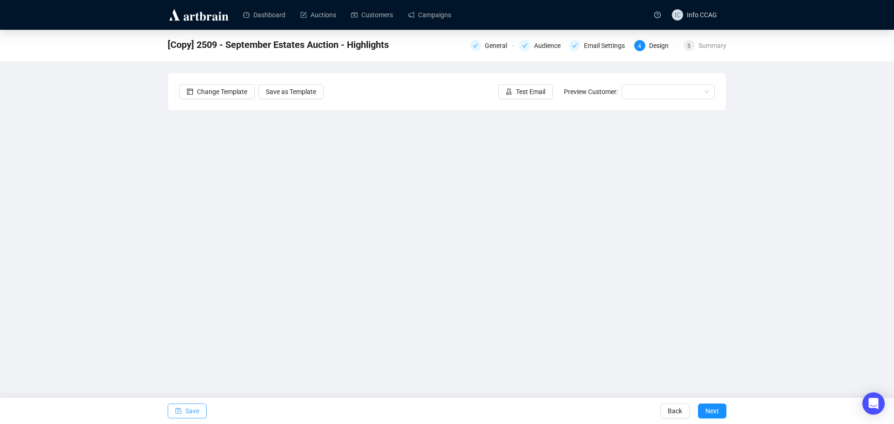
click at [190, 414] on span "Save" at bounding box center [192, 411] width 14 height 26
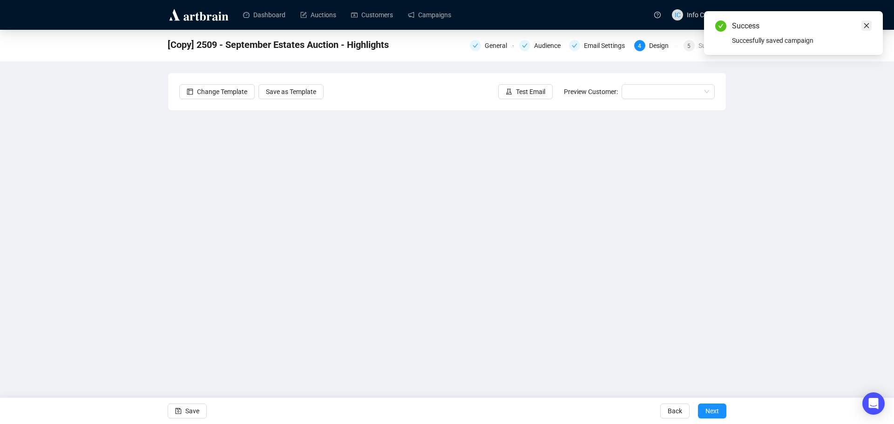
click at [867, 26] on icon "close" at bounding box center [867, 25] width 7 height 7
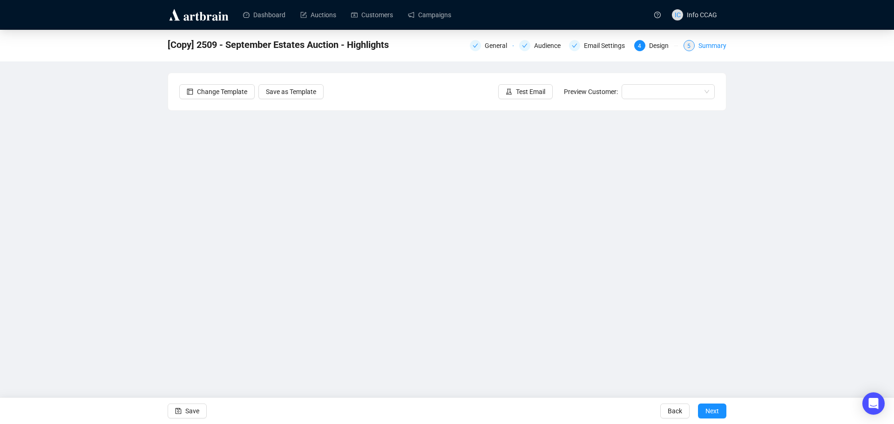
click at [706, 48] on div "Summary" at bounding box center [713, 45] width 28 height 11
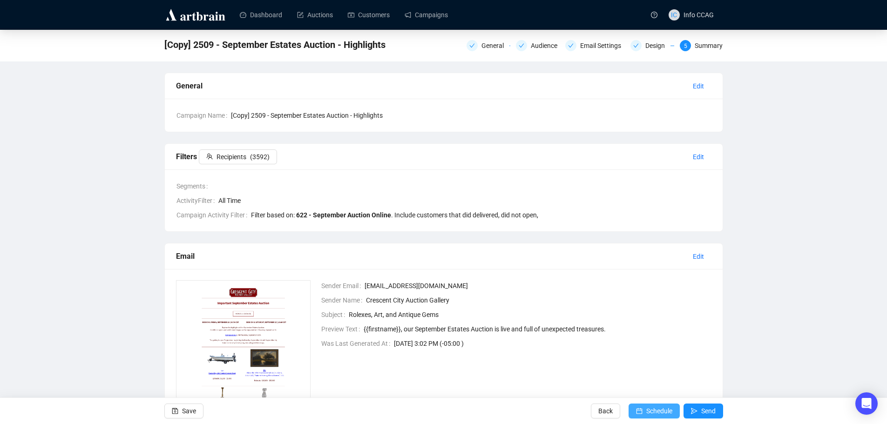
click at [653, 406] on span "Schedule" at bounding box center [660, 411] width 26 height 26
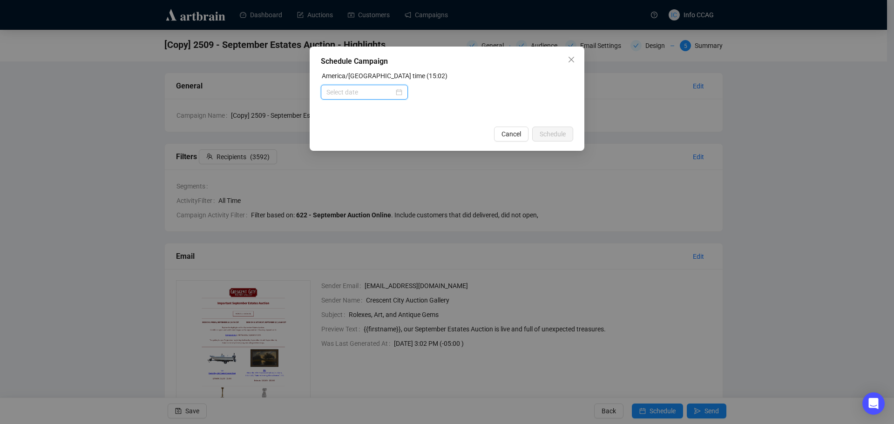
click at [375, 88] on input at bounding box center [361, 92] width 68 height 10
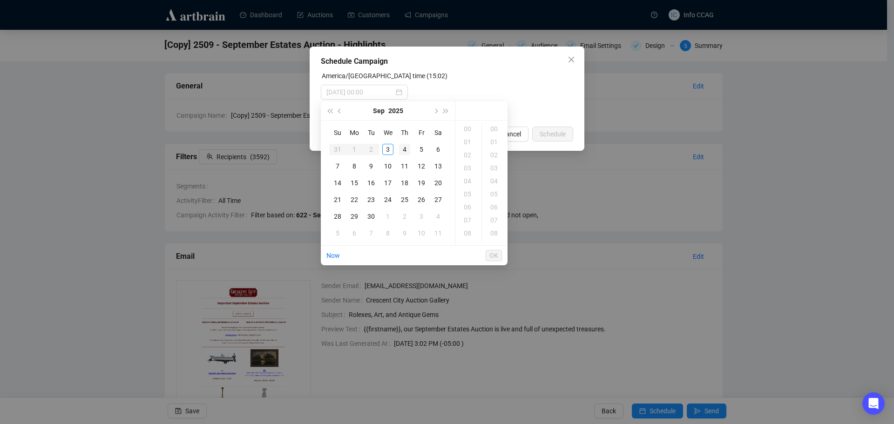
click at [405, 148] on div "4" at bounding box center [404, 149] width 11 height 11
click at [471, 197] on div "09" at bounding box center [468, 199] width 22 height 13
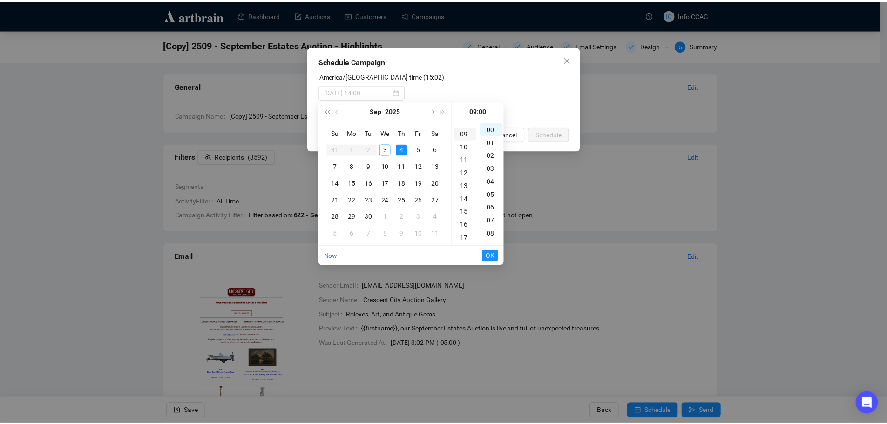
scroll to position [117, 0]
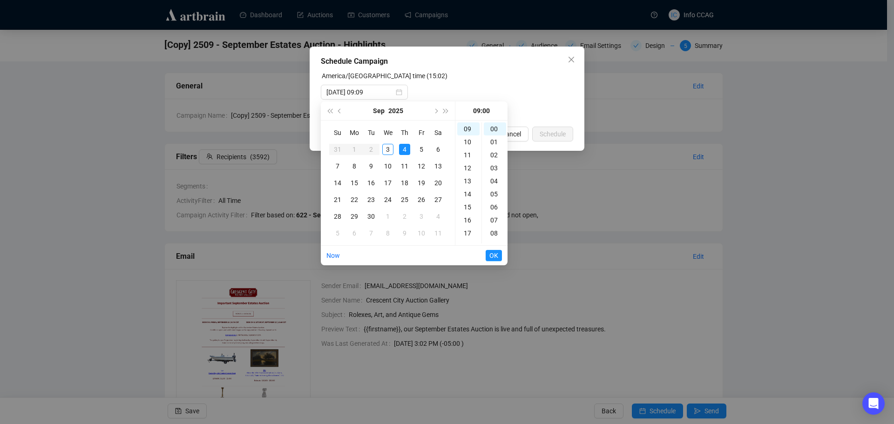
type input "[DATE] 09:00"
click at [492, 255] on span "OK" at bounding box center [494, 256] width 9 height 18
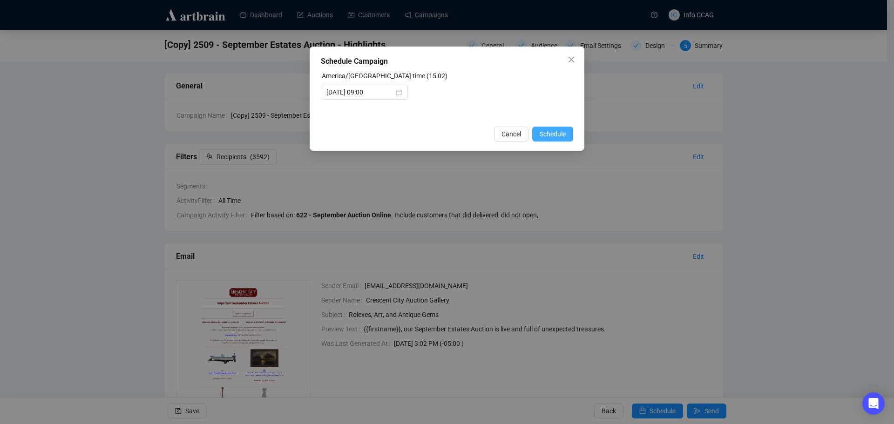
click at [560, 133] on span "Schedule" at bounding box center [553, 134] width 26 height 10
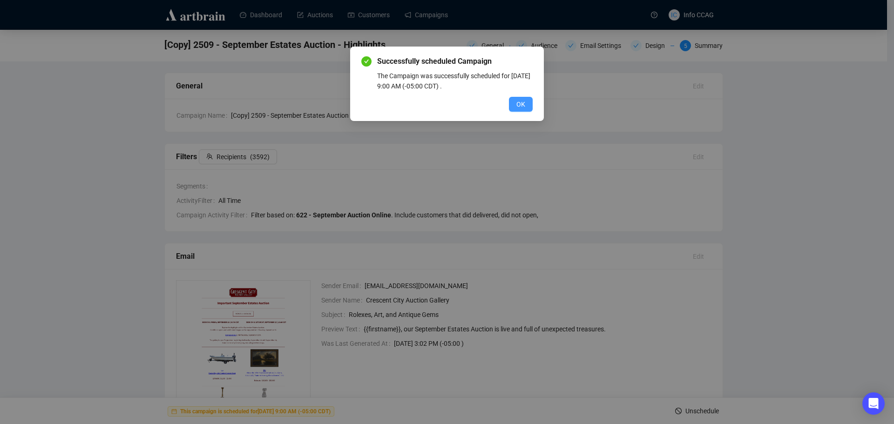
click at [519, 107] on span "OK" at bounding box center [521, 104] width 9 height 10
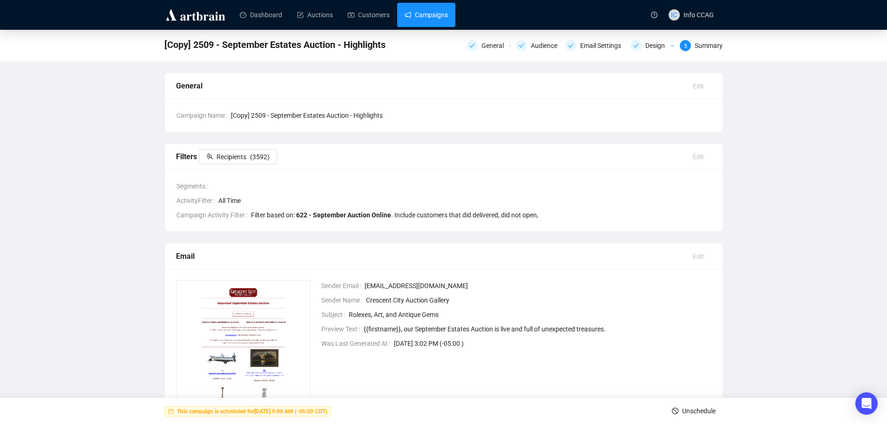
click at [431, 19] on link "Campaigns" at bounding box center [426, 15] width 43 height 24
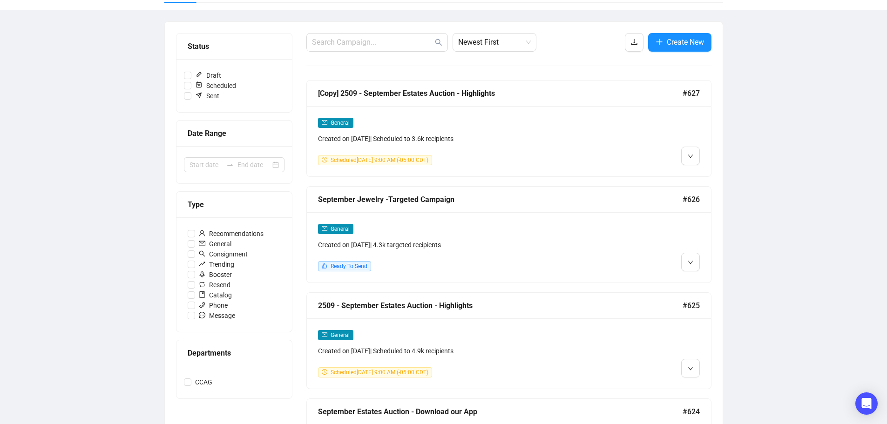
scroll to position [93, 0]
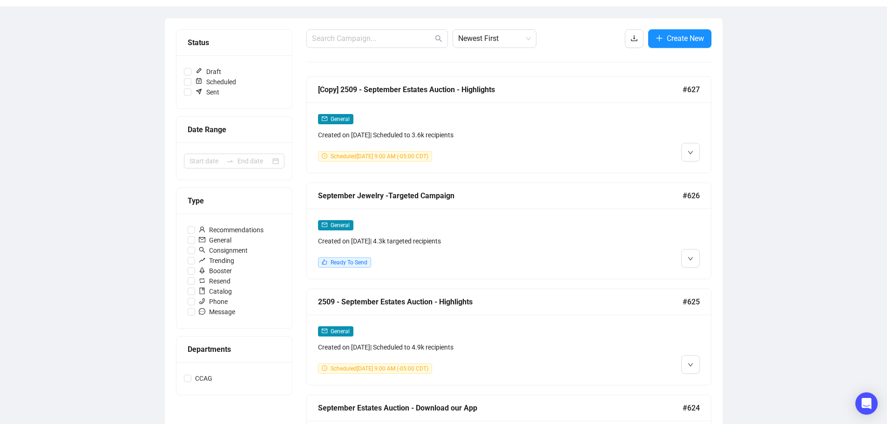
click at [482, 252] on div "General Created on [DATE] | 4.3k targeted recipients Ready To Send" at bounding box center [460, 244] width 285 height 48
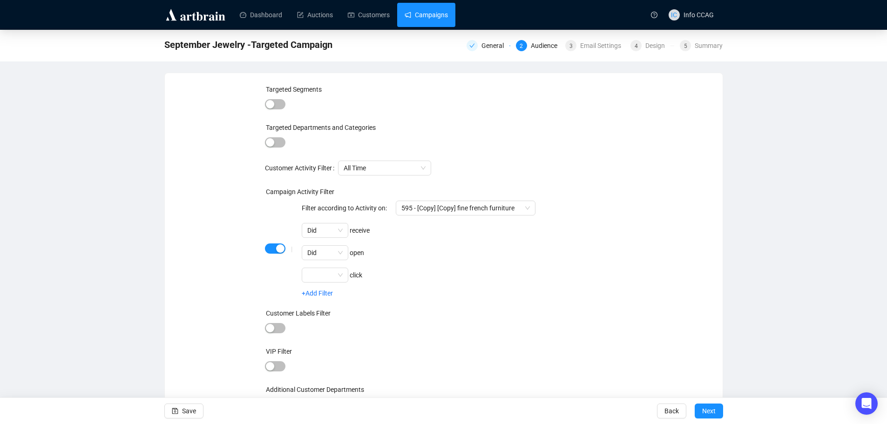
click at [424, 25] on link "Campaigns" at bounding box center [426, 15] width 43 height 24
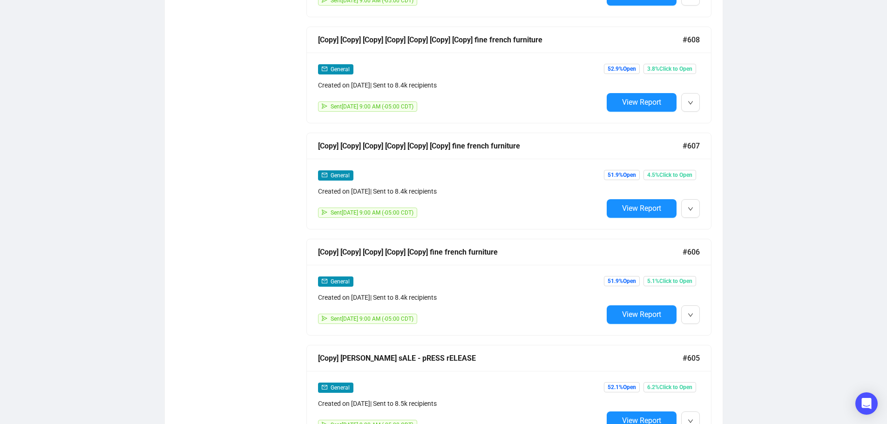
scroll to position [4598, 0]
